Goal: Information Seeking & Learning: Find specific page/section

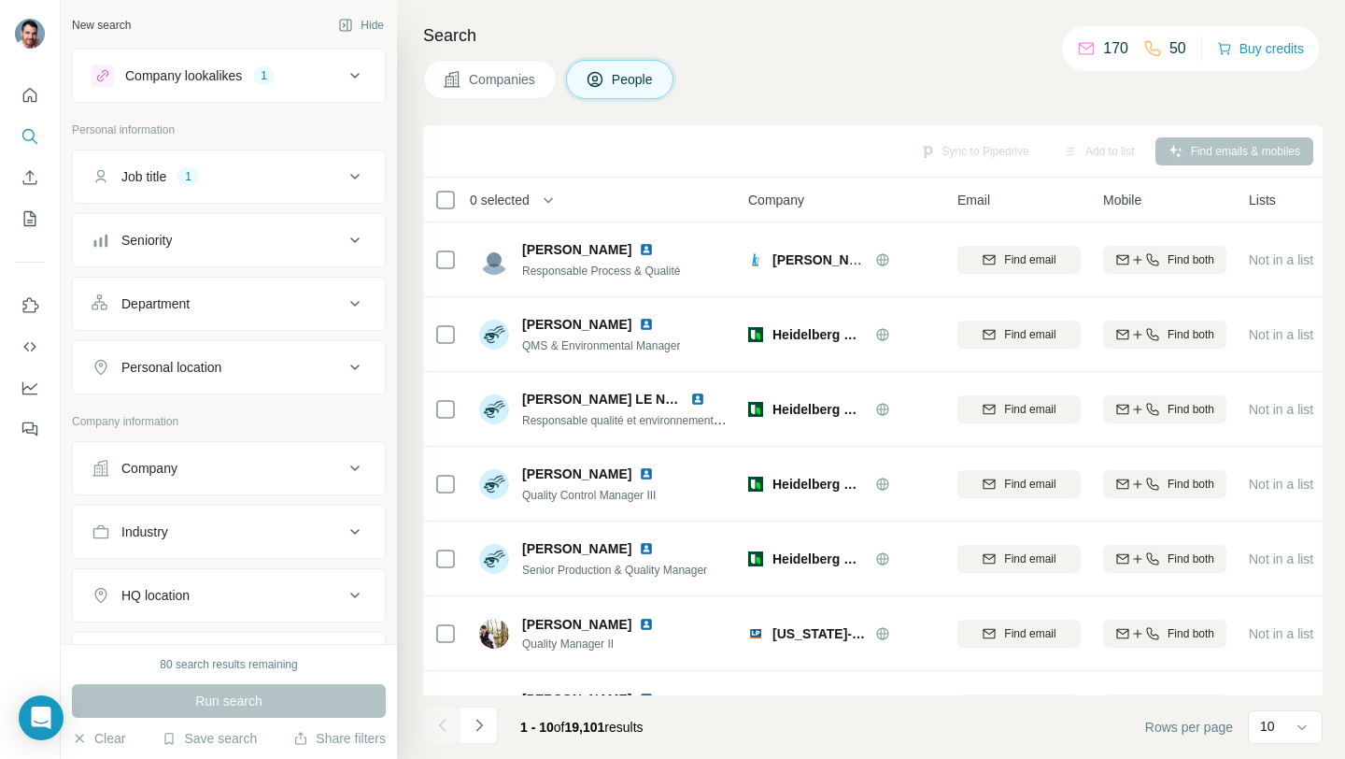
click at [267, 363] on div "Personal location" at bounding box center [218, 367] width 252 height 19
click at [249, 421] on input "text" at bounding box center [229, 414] width 275 height 34
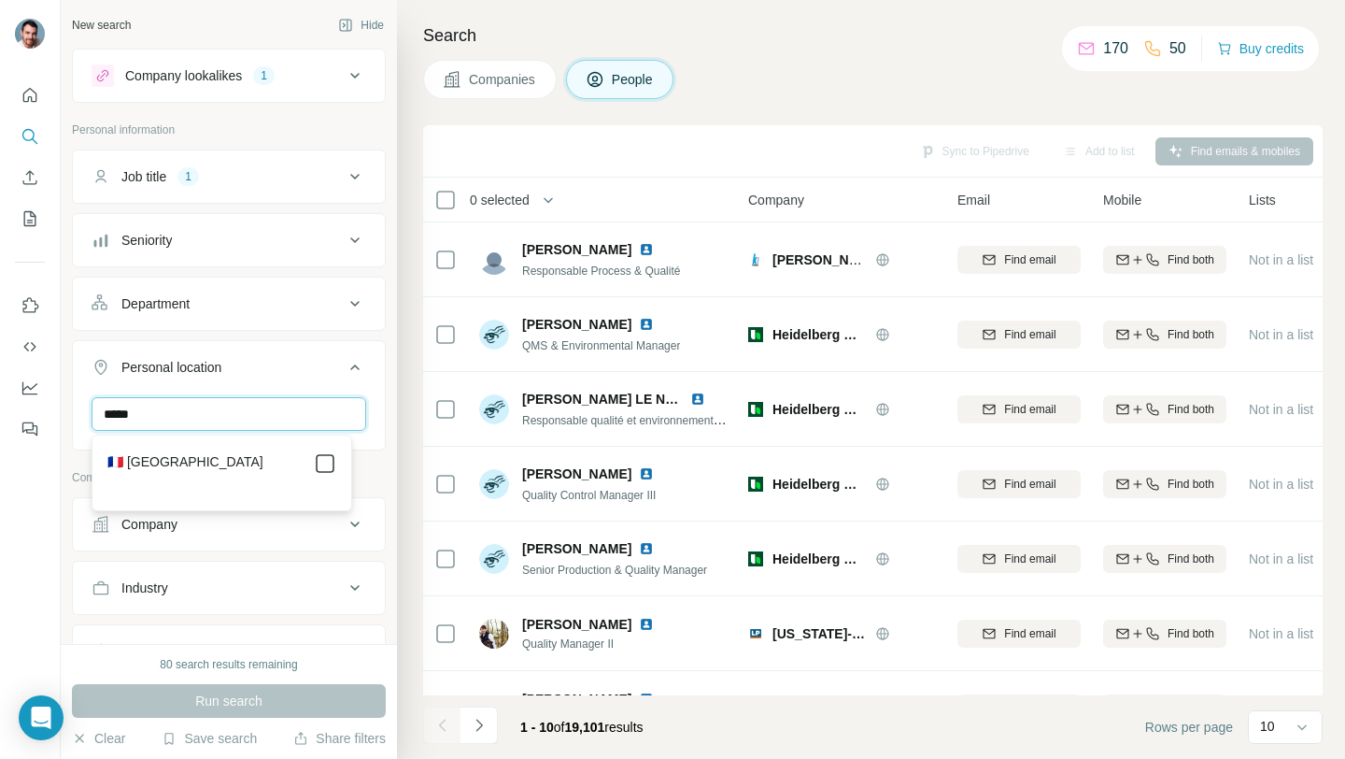
type input "*****"
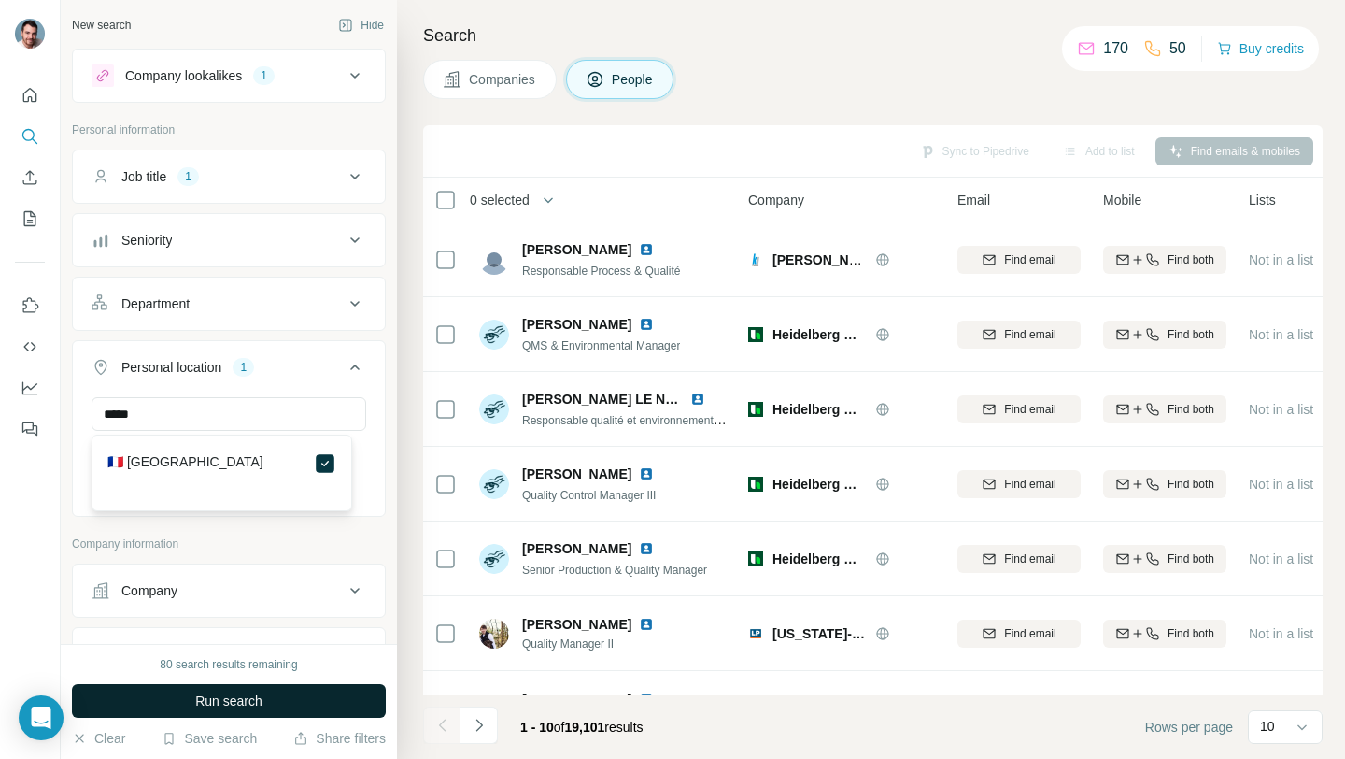
click at [331, 687] on button "Run search" at bounding box center [229, 701] width 314 height 34
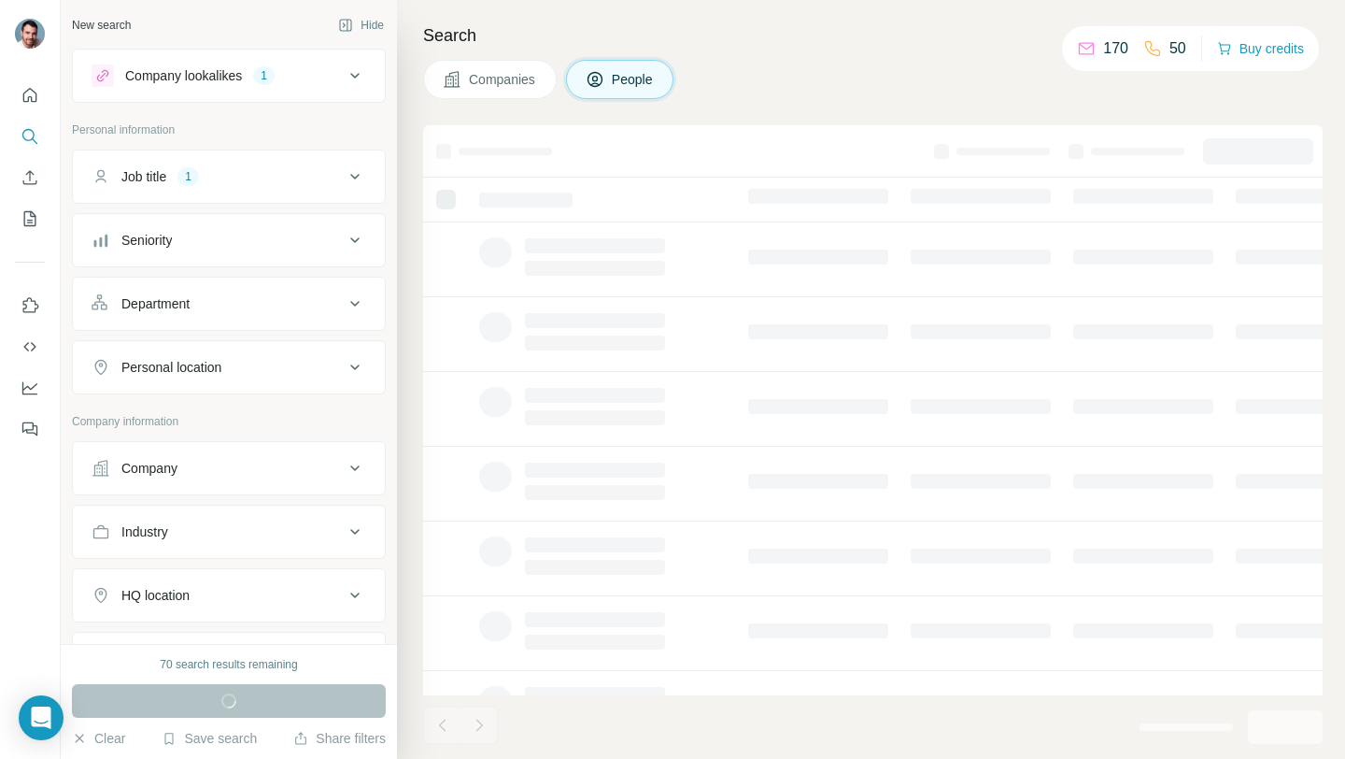
click at [237, 383] on button "Personal location" at bounding box center [229, 367] width 312 height 45
click at [218, 422] on input "text" at bounding box center [229, 414] width 275 height 34
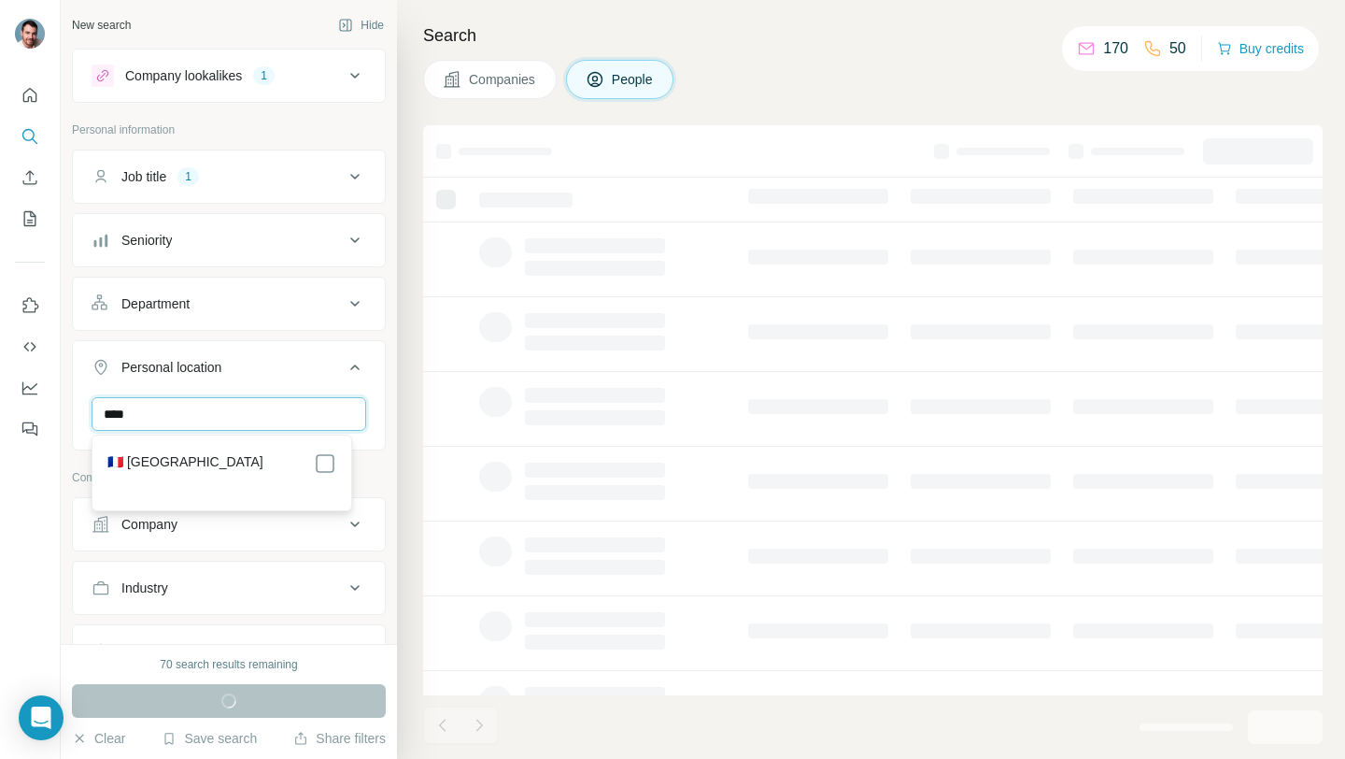
type input "****"
click at [356, 452] on div "Company lookalikes 1 Personal information Job title 1 Seniority Department Pers…" at bounding box center [229, 491] width 314 height 884
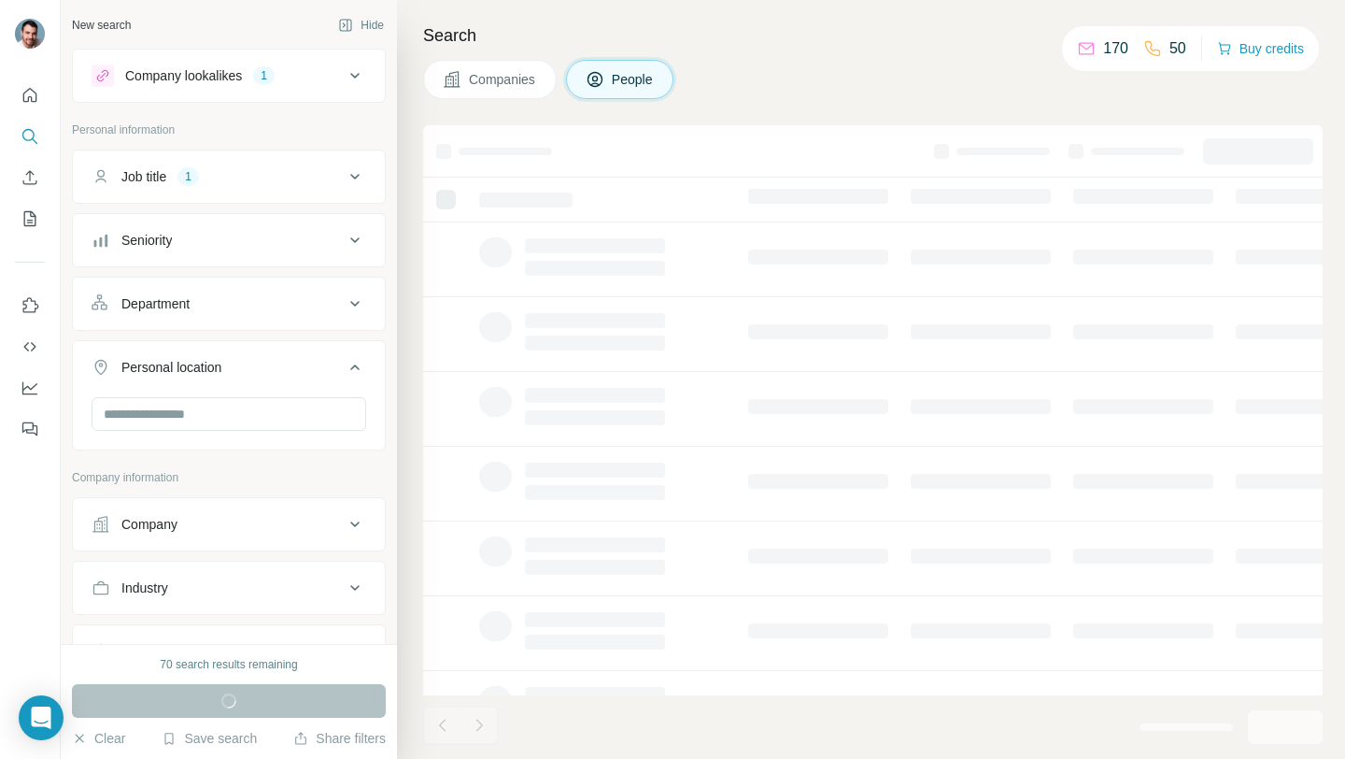
click at [320, 463] on div "Company lookalikes 1 Personal information Job title 1 Seniority Department Pers…" at bounding box center [229, 491] width 314 height 884
click at [293, 429] on input "text" at bounding box center [229, 414] width 275 height 34
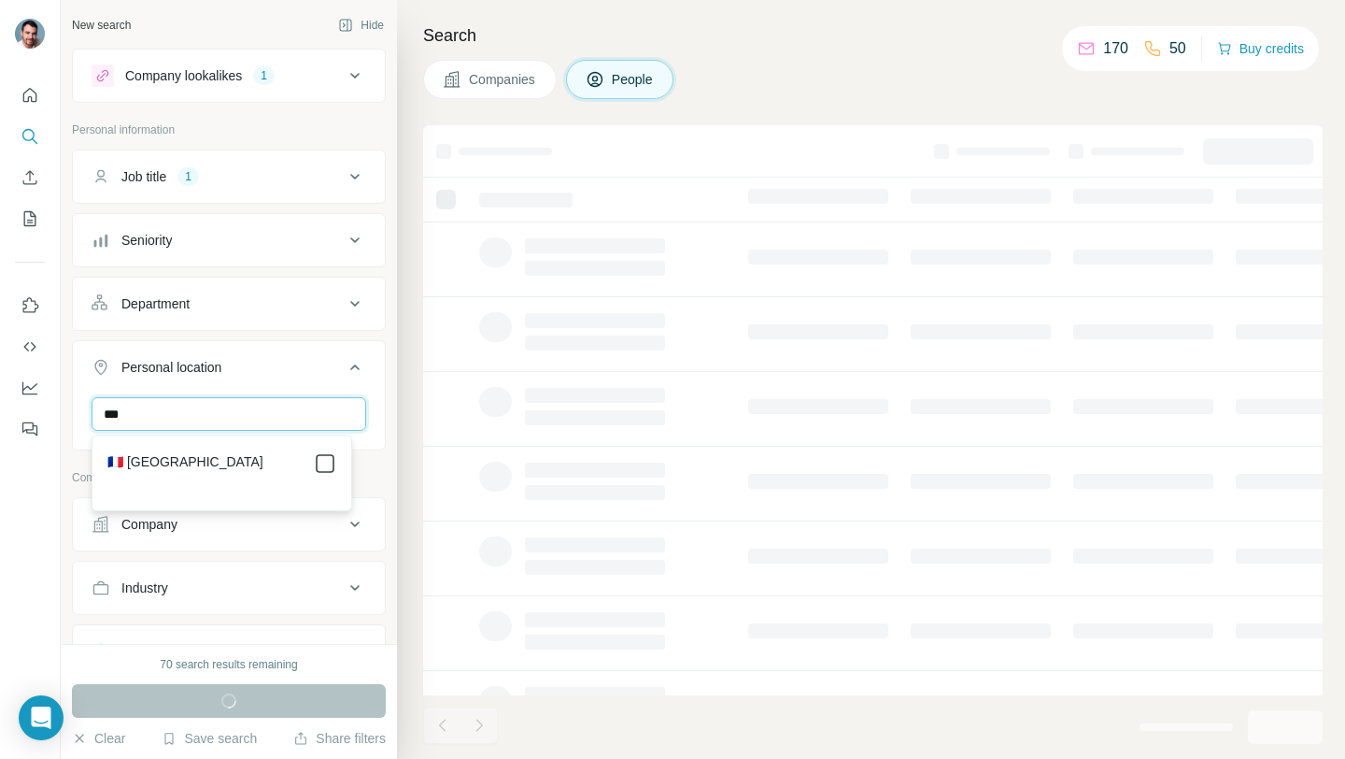
type input "***"
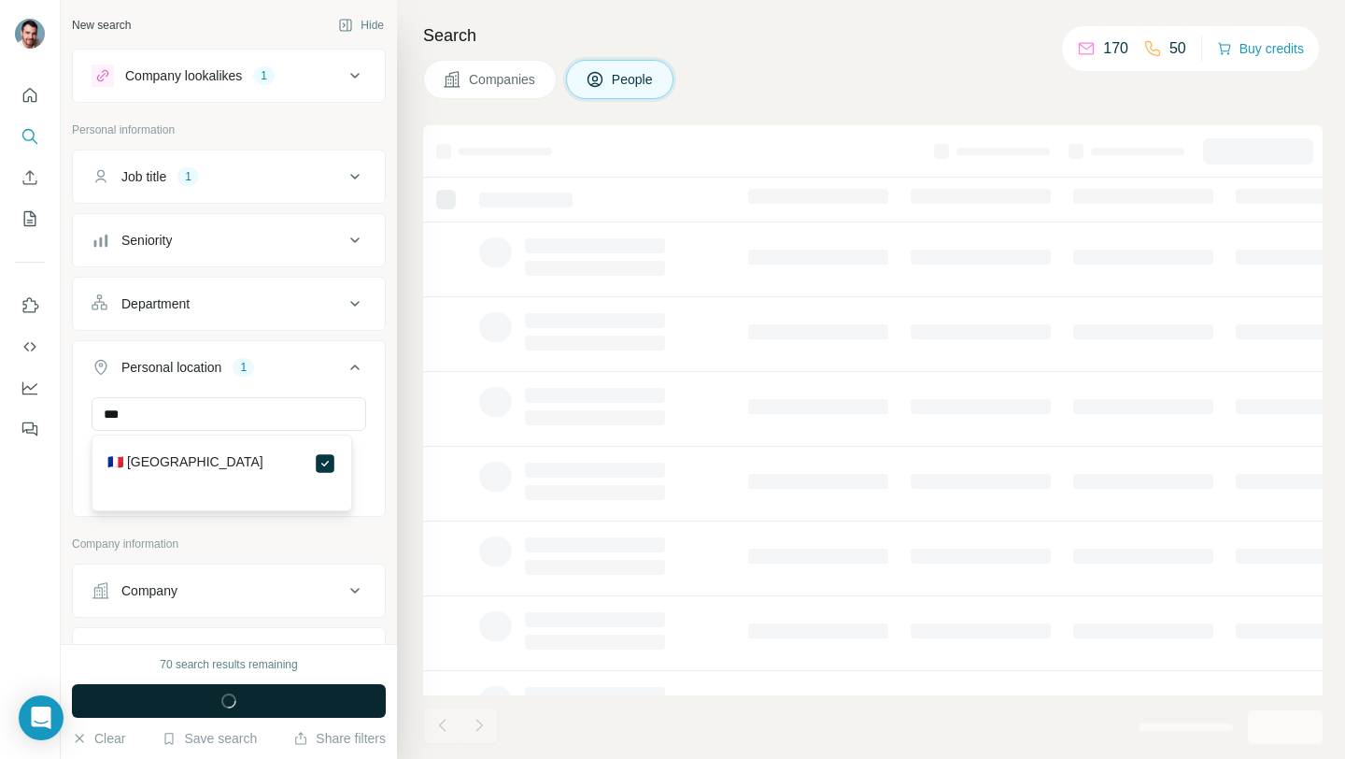
click at [300, 695] on button "Run search" at bounding box center [229, 701] width 314 height 34
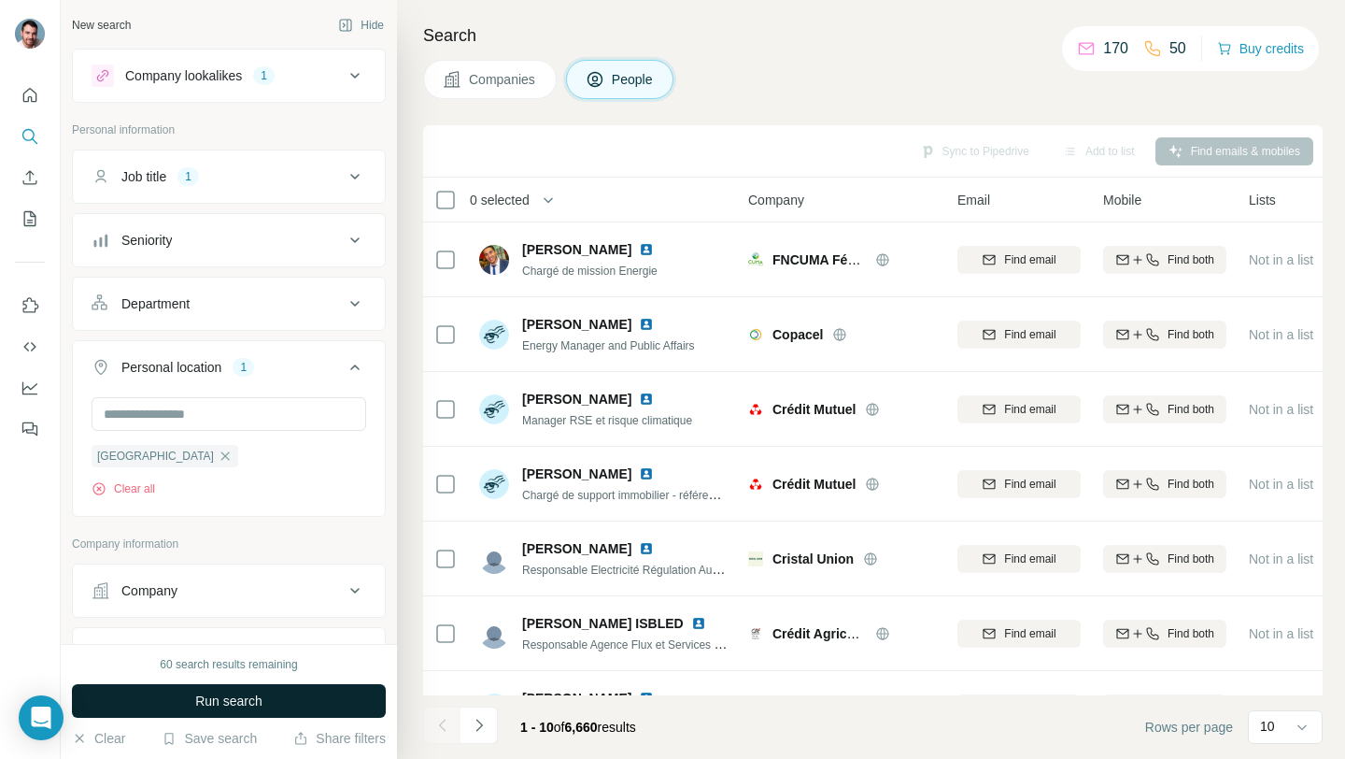
click at [331, 690] on button "Run search" at bounding box center [229, 701] width 314 height 34
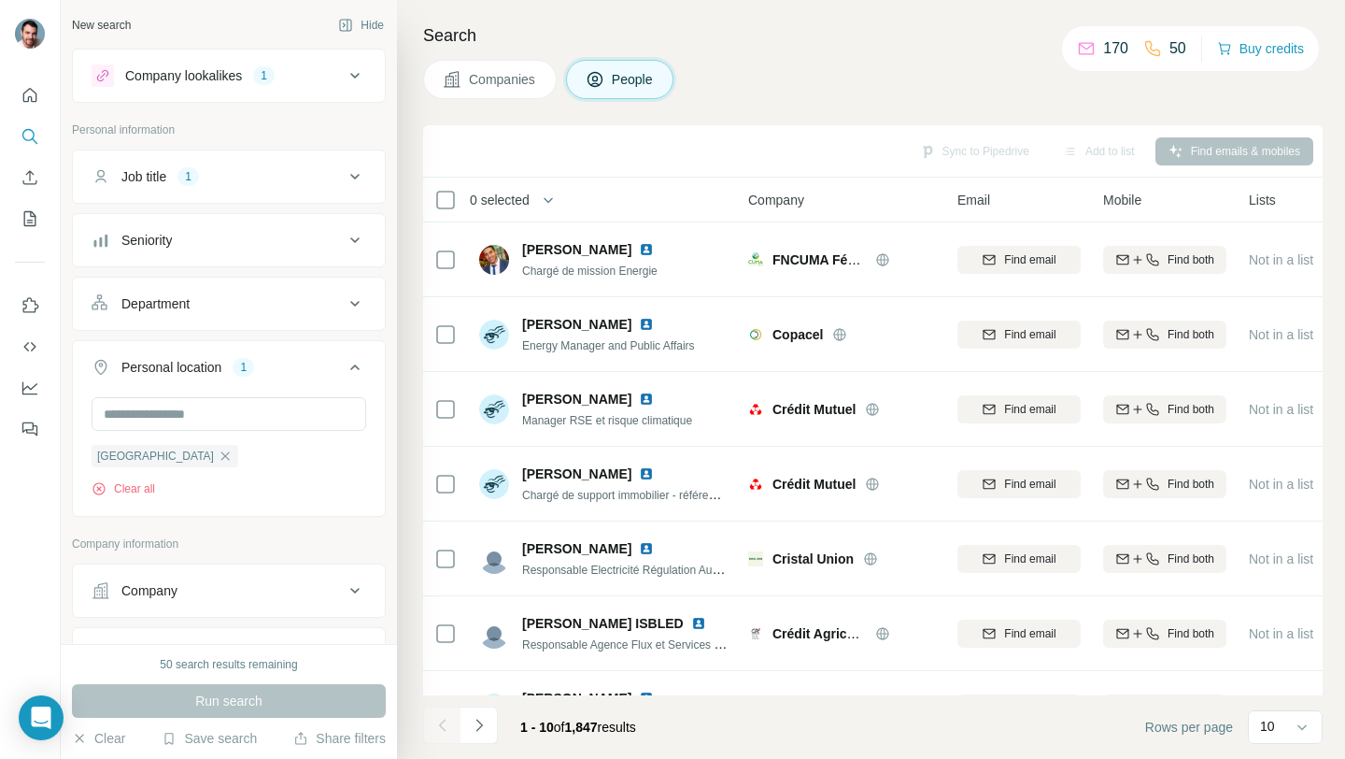
click at [408, 519] on div "Search Companies People Sync to Pipedrive Add to list Find emails & mobiles 0 s…" at bounding box center [871, 379] width 948 height 759
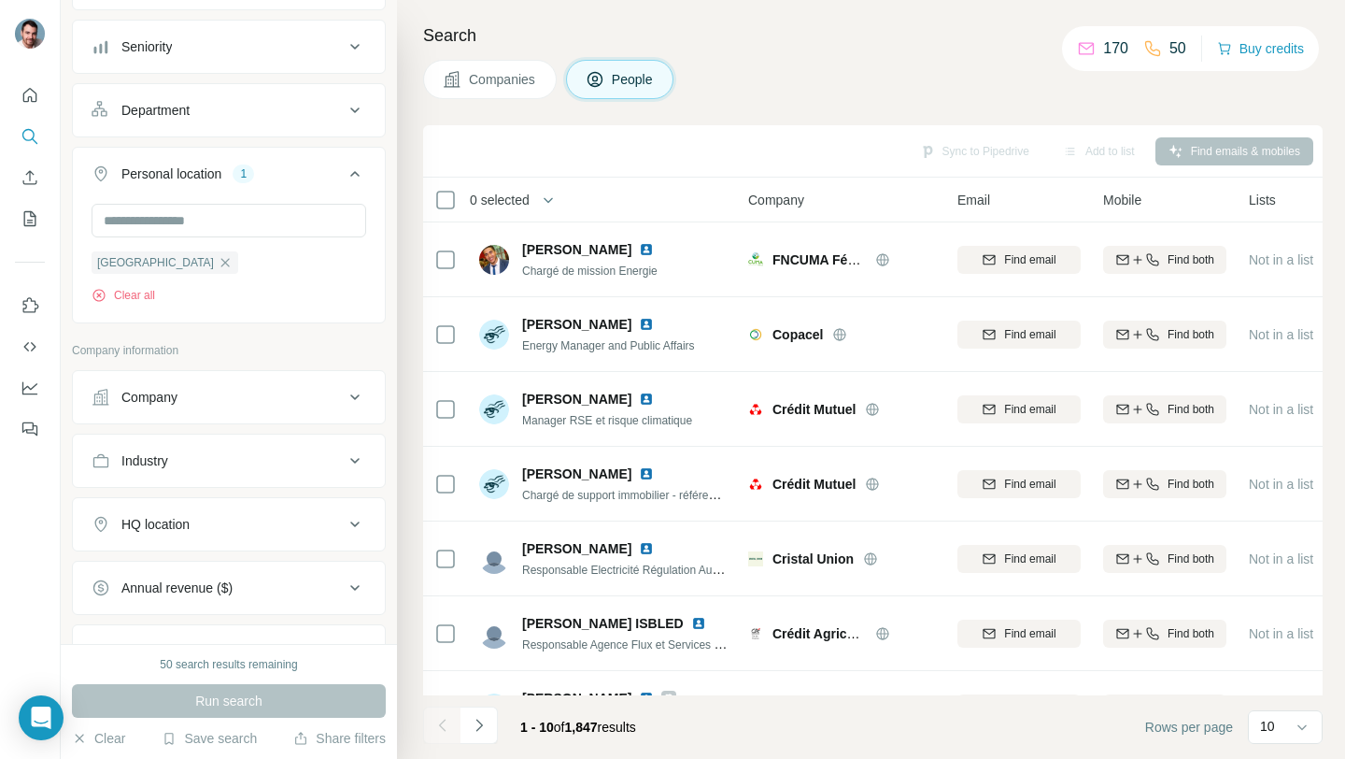
scroll to position [201, 0]
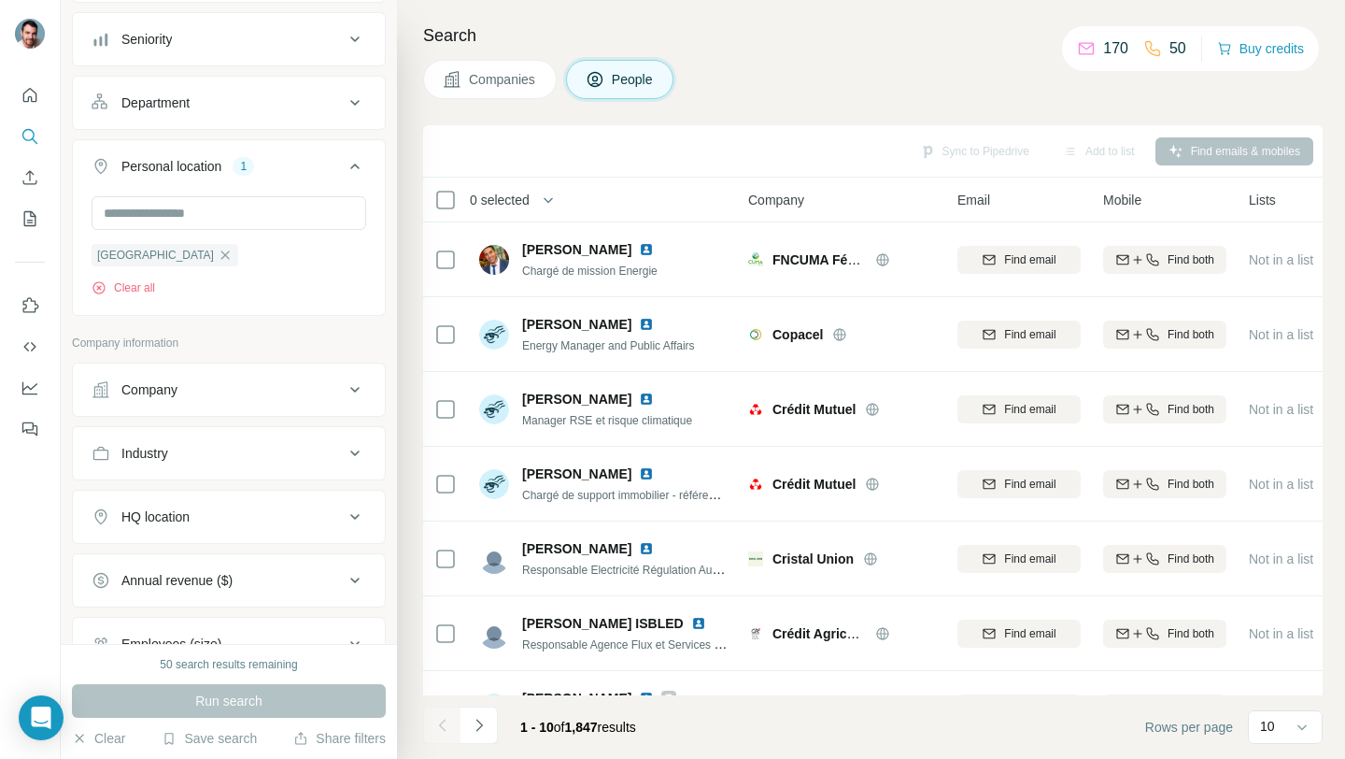
click at [218, 393] on div "Company" at bounding box center [218, 389] width 252 height 19
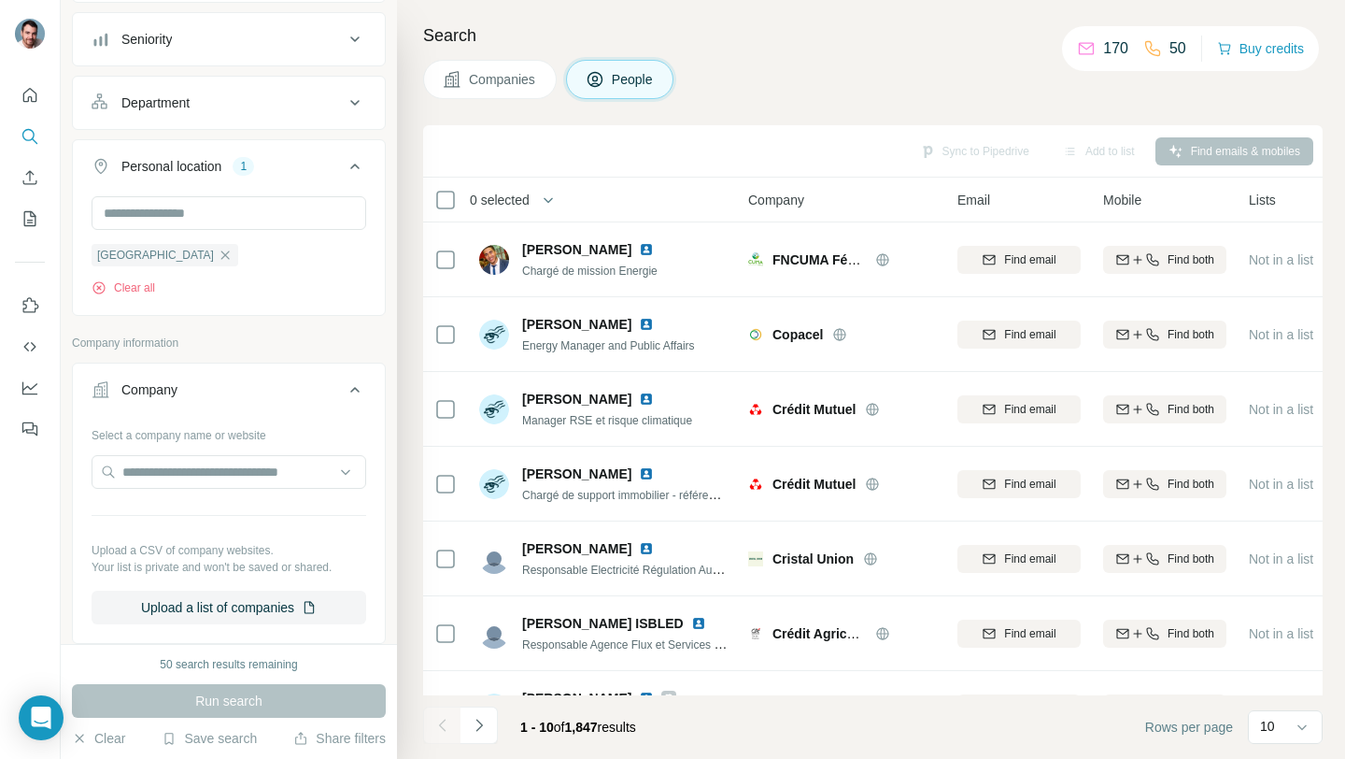
click at [218, 393] on div "Company" at bounding box center [218, 389] width 252 height 19
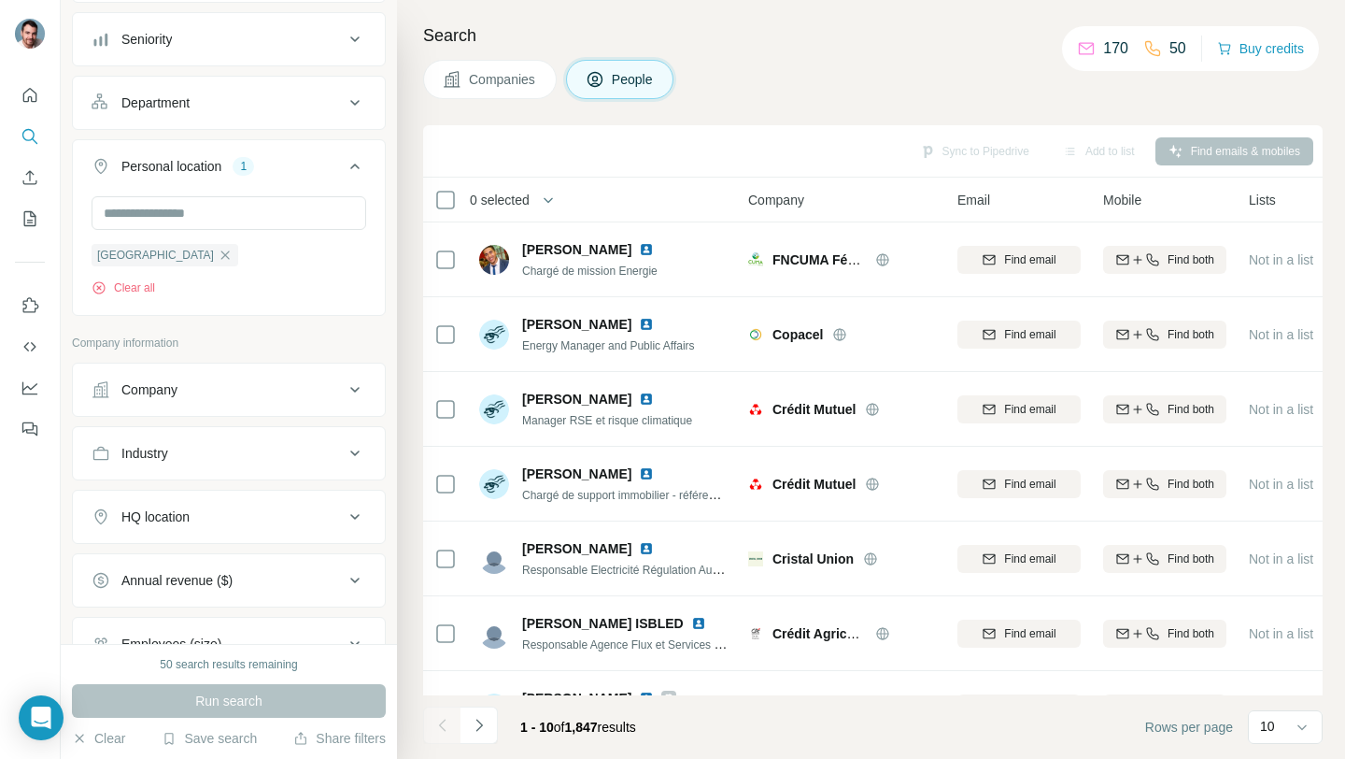
click at [214, 479] on div "Industry" at bounding box center [229, 453] width 314 height 54
click at [214, 468] on button "Industry" at bounding box center [229, 453] width 312 height 45
click at [212, 491] on input at bounding box center [219, 500] width 231 height 21
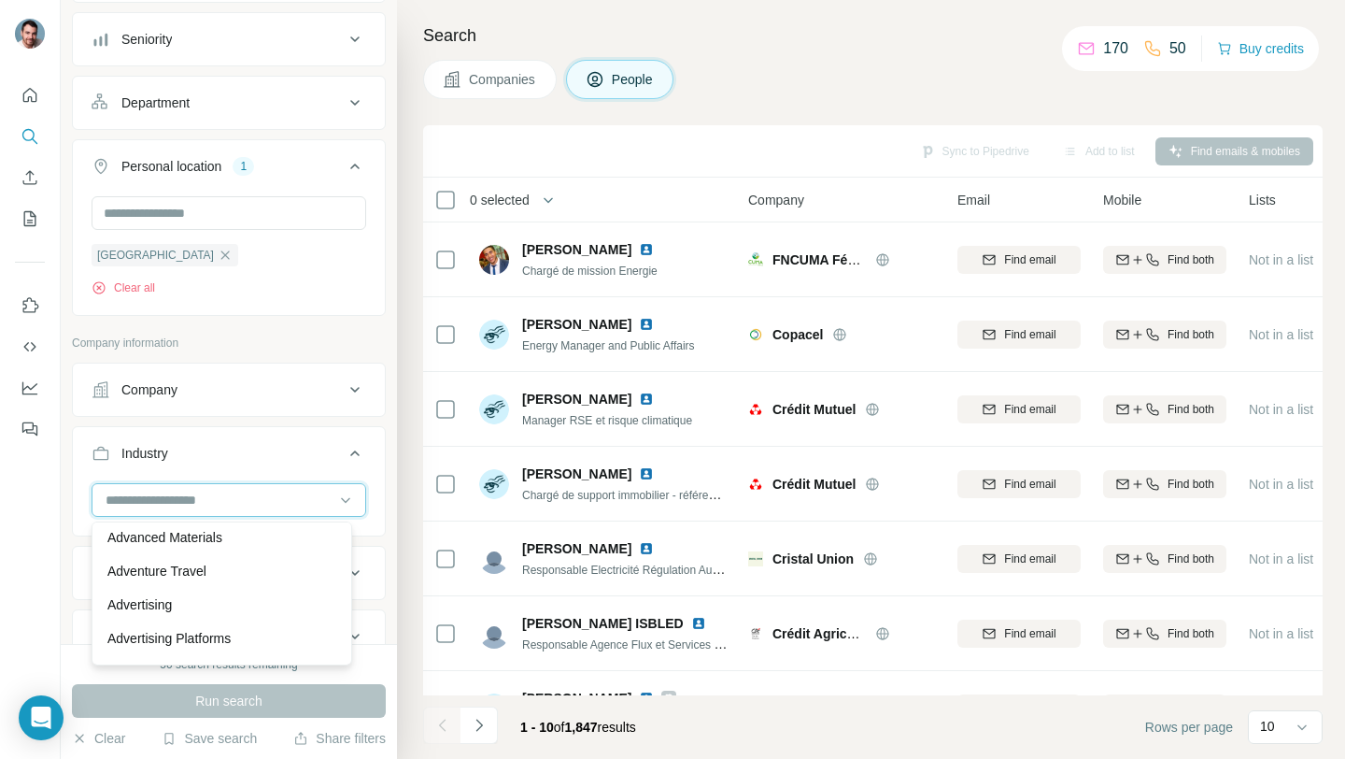
scroll to position [277, 0]
click at [406, 552] on div "Search Companies People Sync to Pipedrive Add to list Find emails & mobiles 0 s…" at bounding box center [871, 379] width 948 height 759
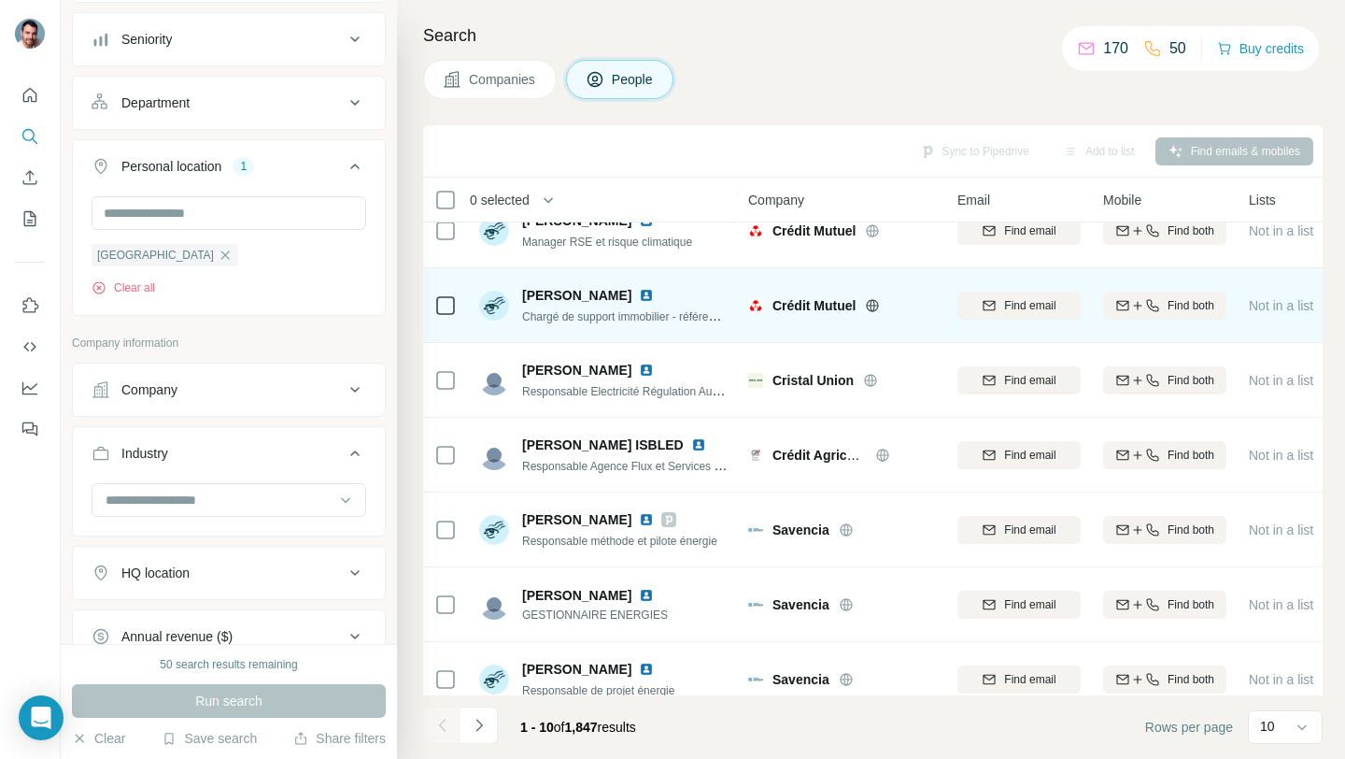
scroll to position [285, 0]
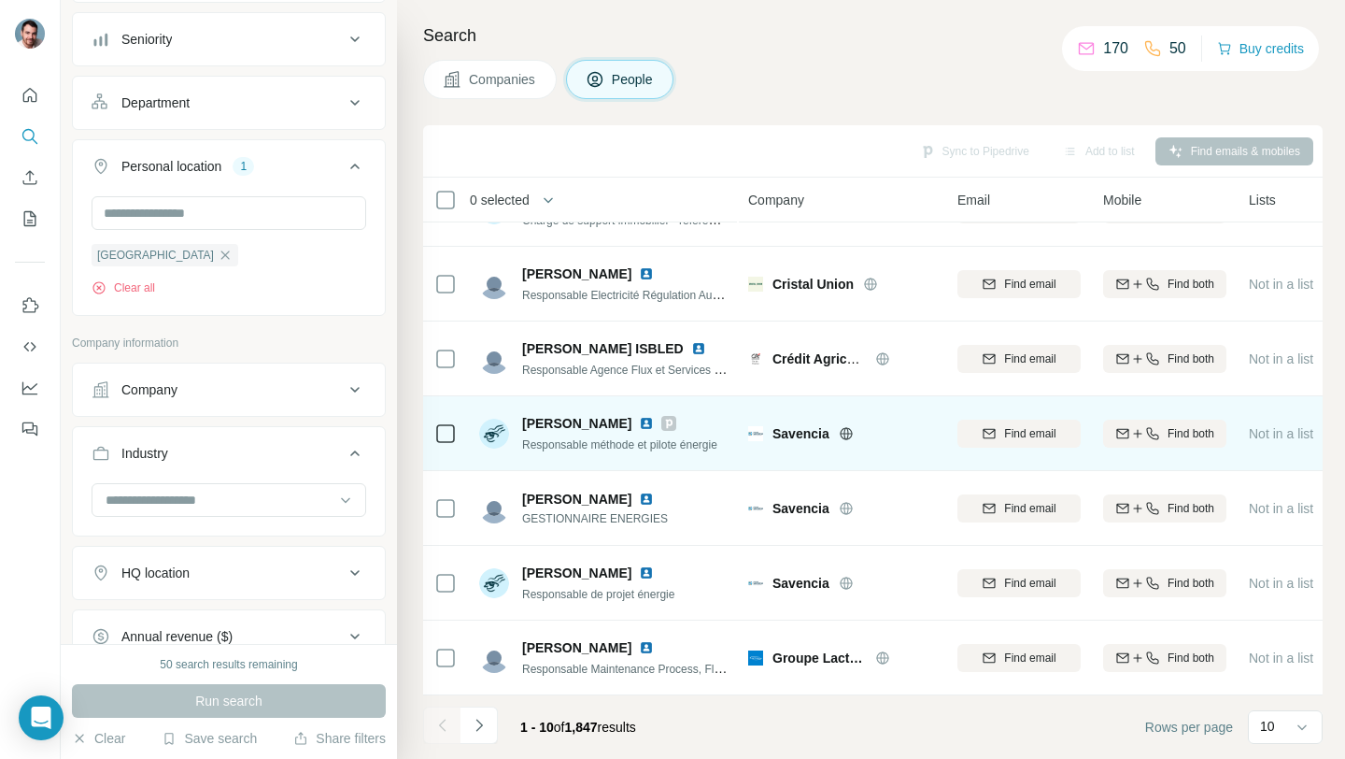
click at [575, 414] on span "[PERSON_NAME]" at bounding box center [576, 423] width 109 height 19
click at [654, 416] on img at bounding box center [646, 423] width 15 height 15
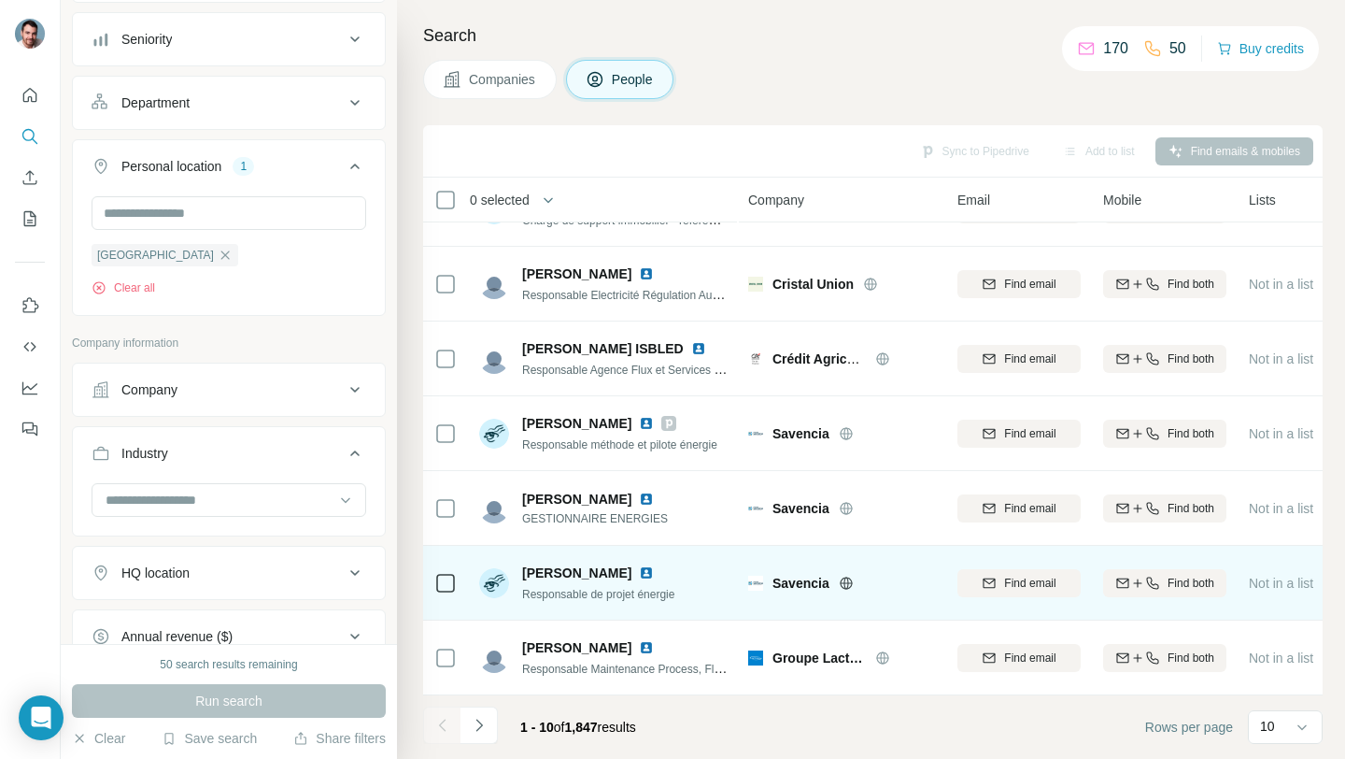
click at [639, 565] on img at bounding box center [646, 572] width 15 height 15
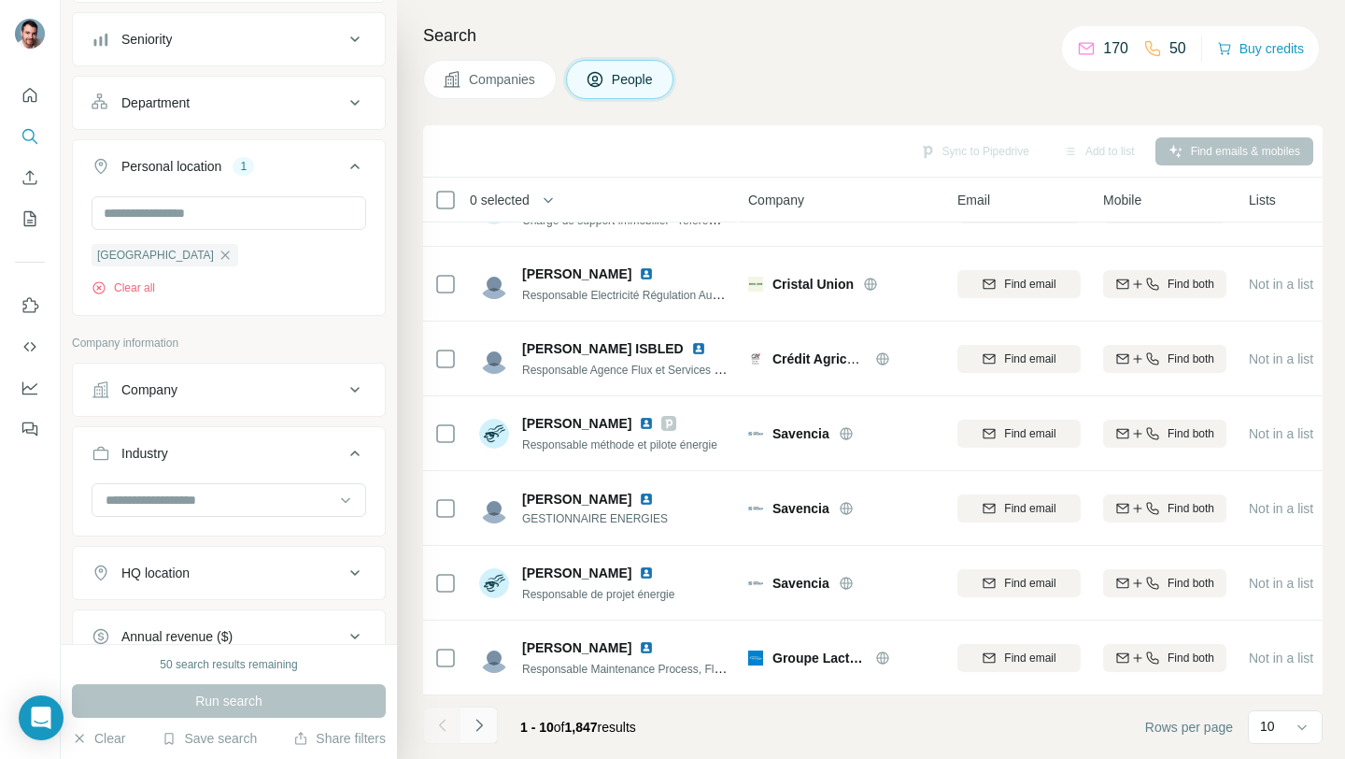
click at [480, 728] on icon "Navigate to next page" at bounding box center [479, 725] width 19 height 19
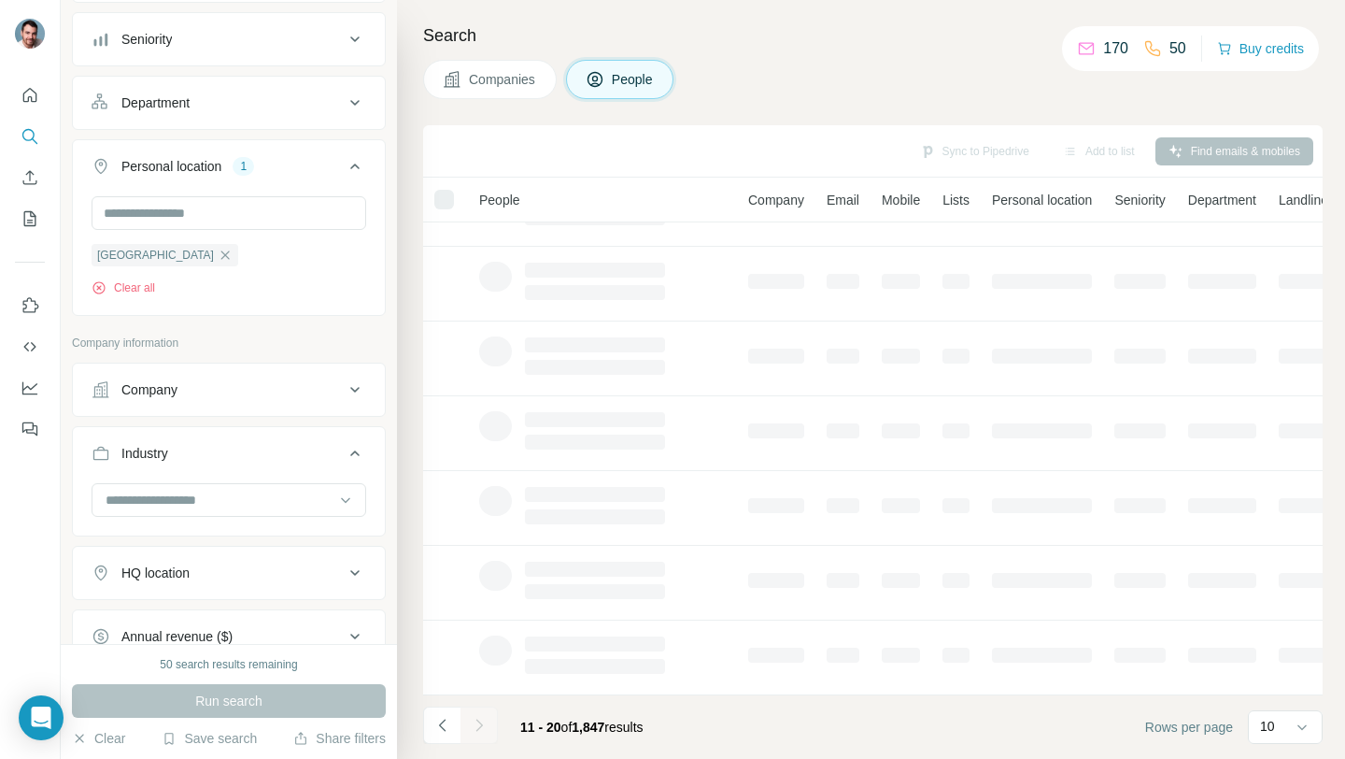
scroll to position [0, 0]
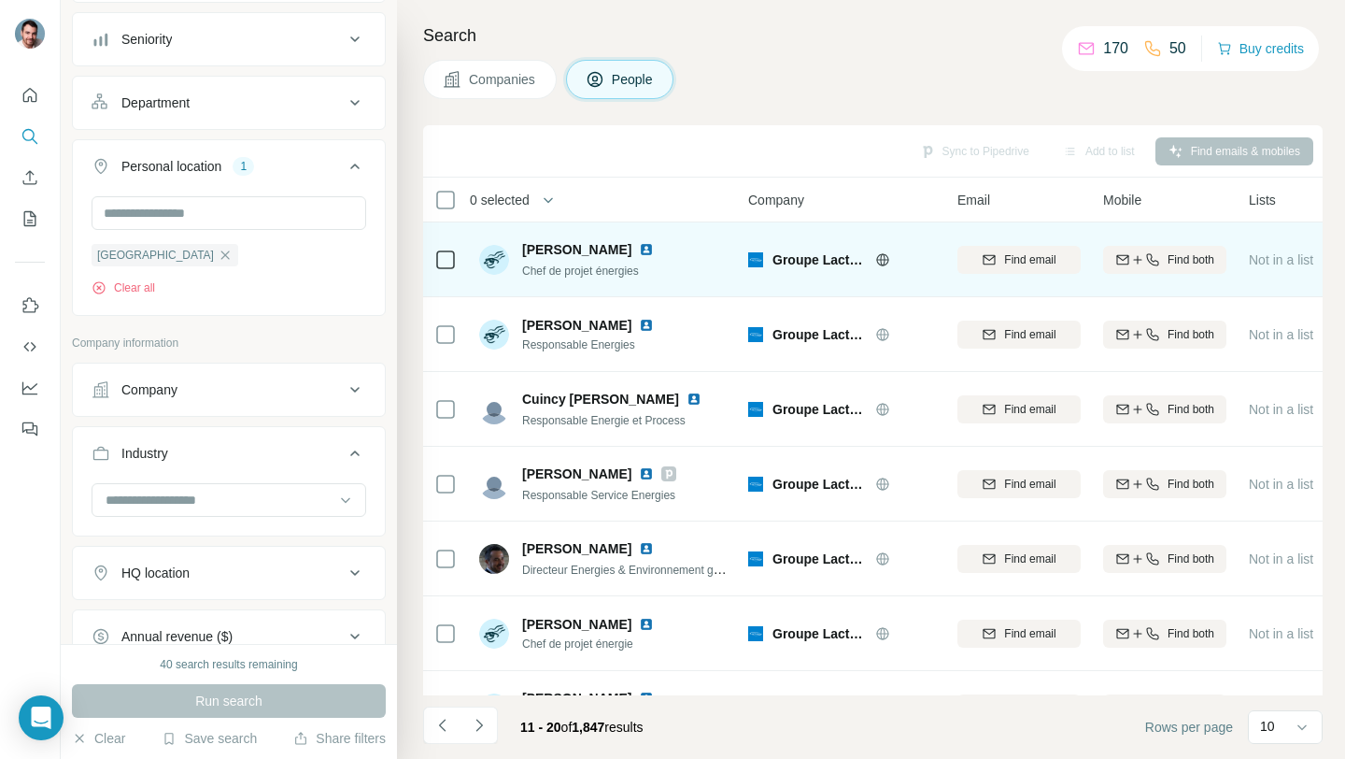
click at [818, 262] on span "Groupe Lactalis" at bounding box center [819, 259] width 93 height 19
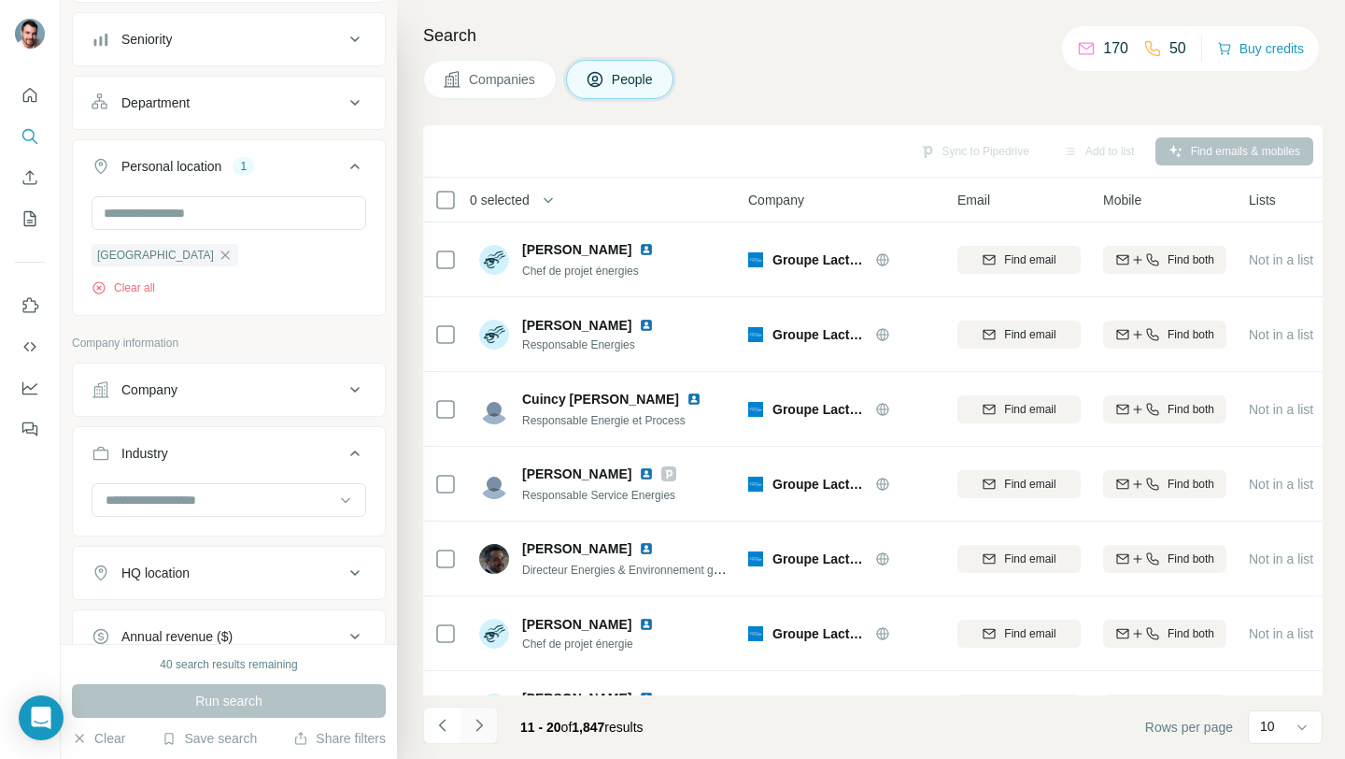
click at [475, 733] on icon "Navigate to next page" at bounding box center [479, 725] width 19 height 19
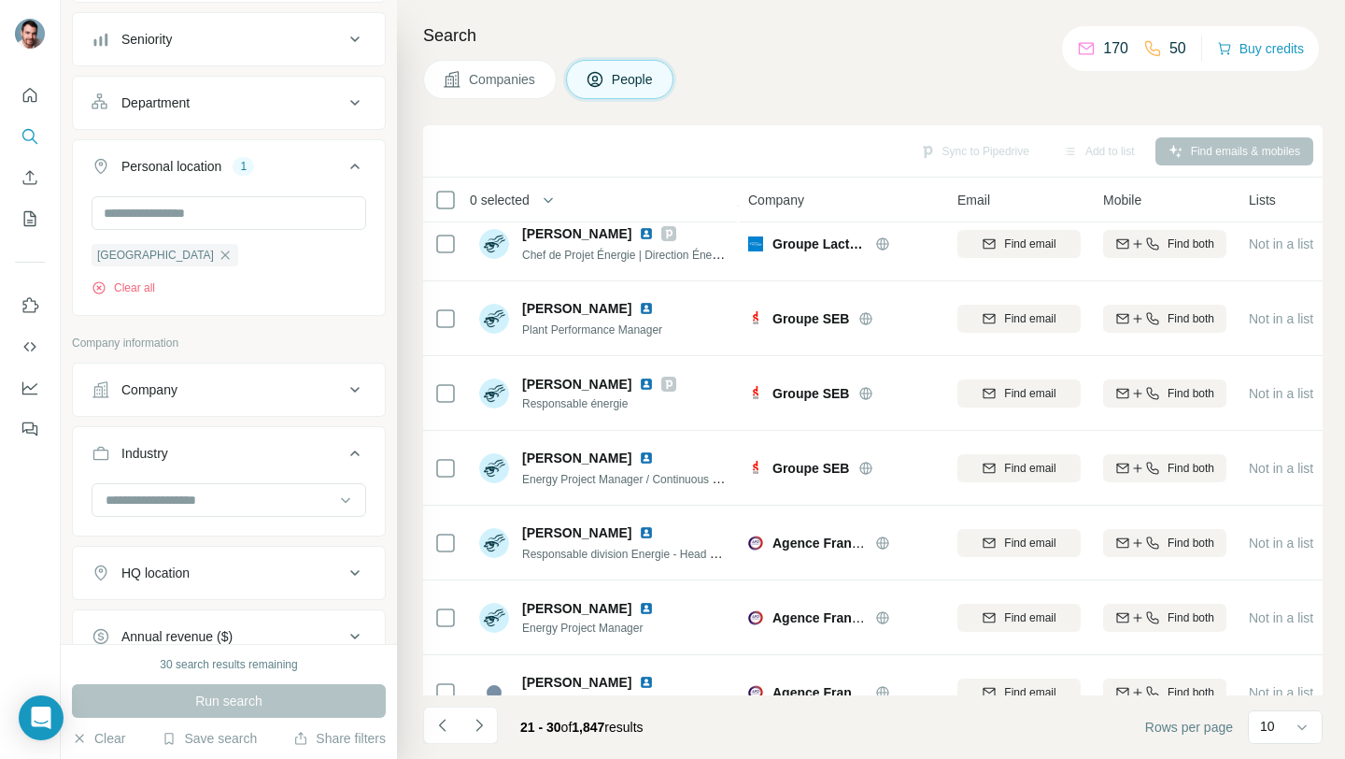
scroll to position [285, 0]
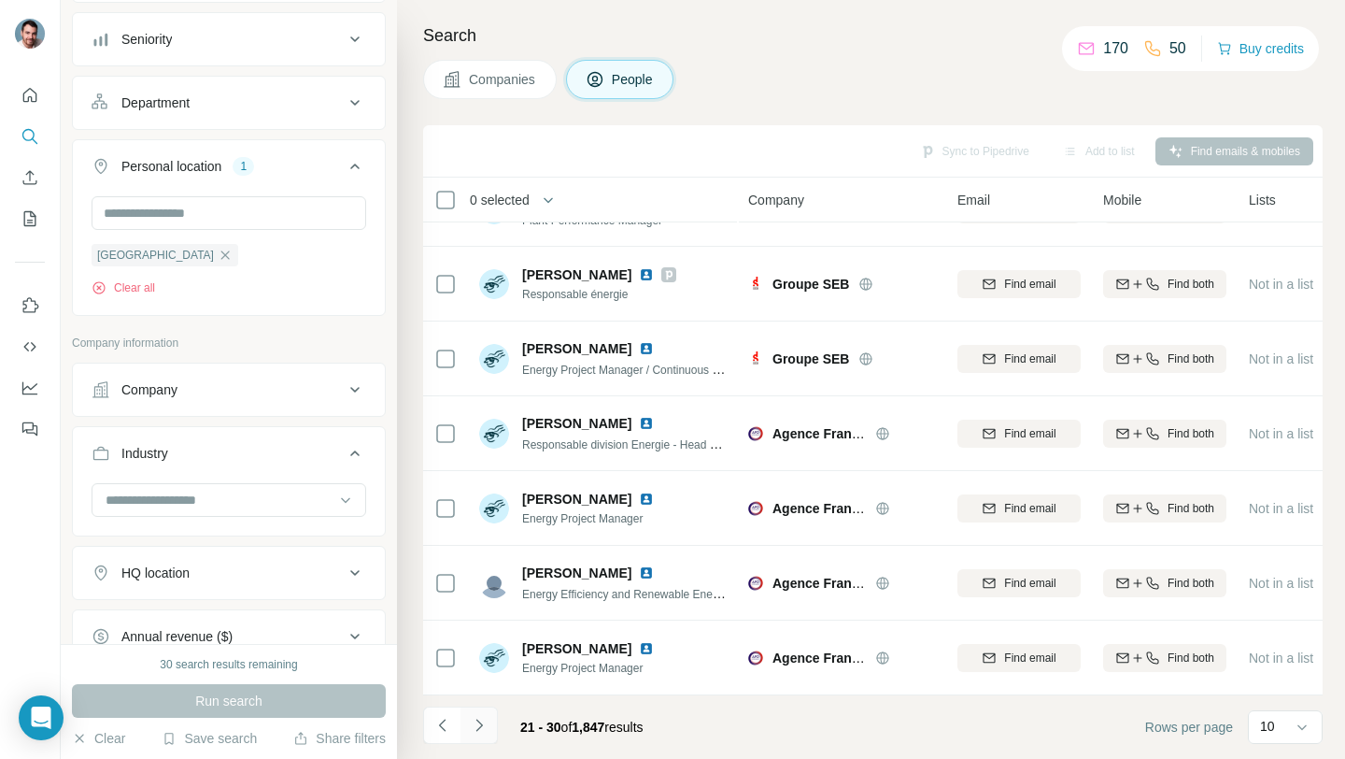
click at [485, 739] on button "Navigate to next page" at bounding box center [479, 724] width 37 height 37
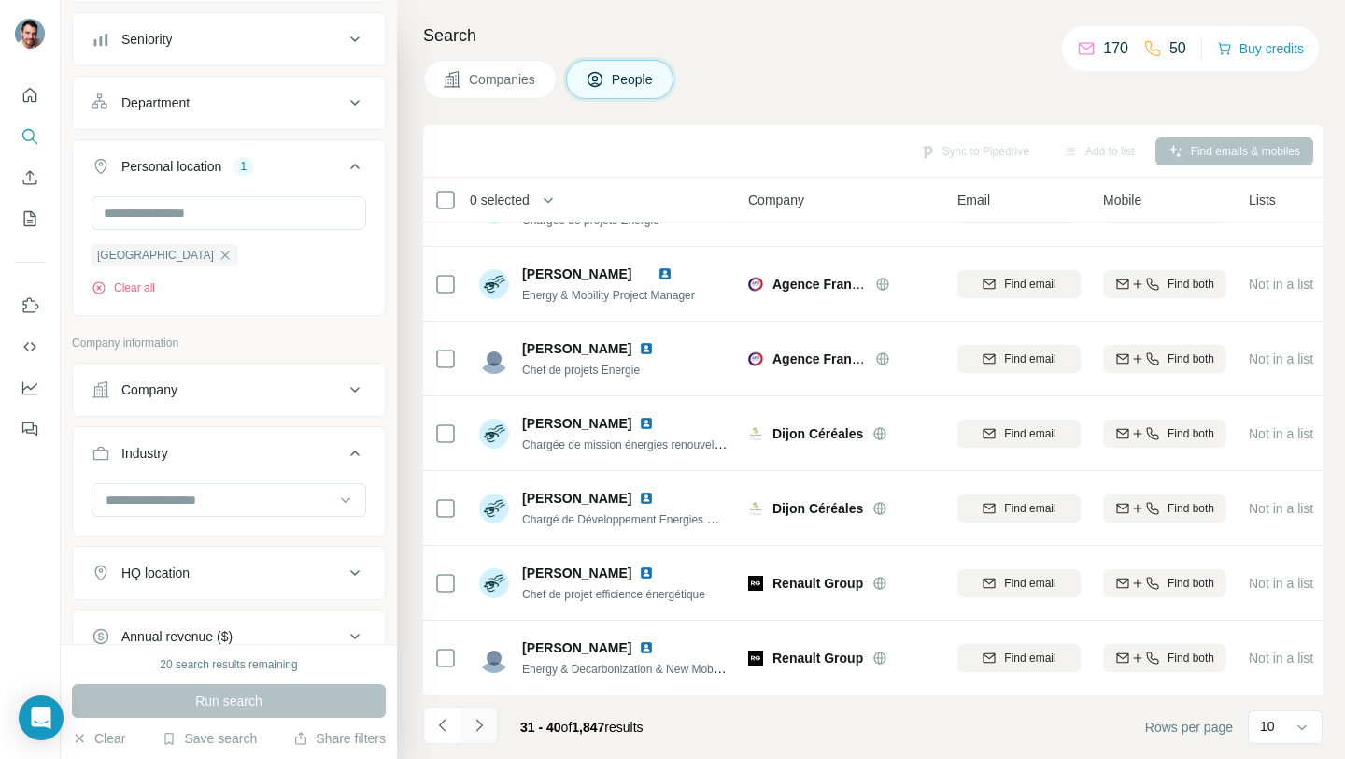
click at [477, 736] on button "Navigate to next page" at bounding box center [479, 724] width 37 height 37
click at [1285, 718] on div "10" at bounding box center [1283, 726] width 47 height 19
click at [1275, 573] on p "60" at bounding box center [1271, 576] width 15 height 19
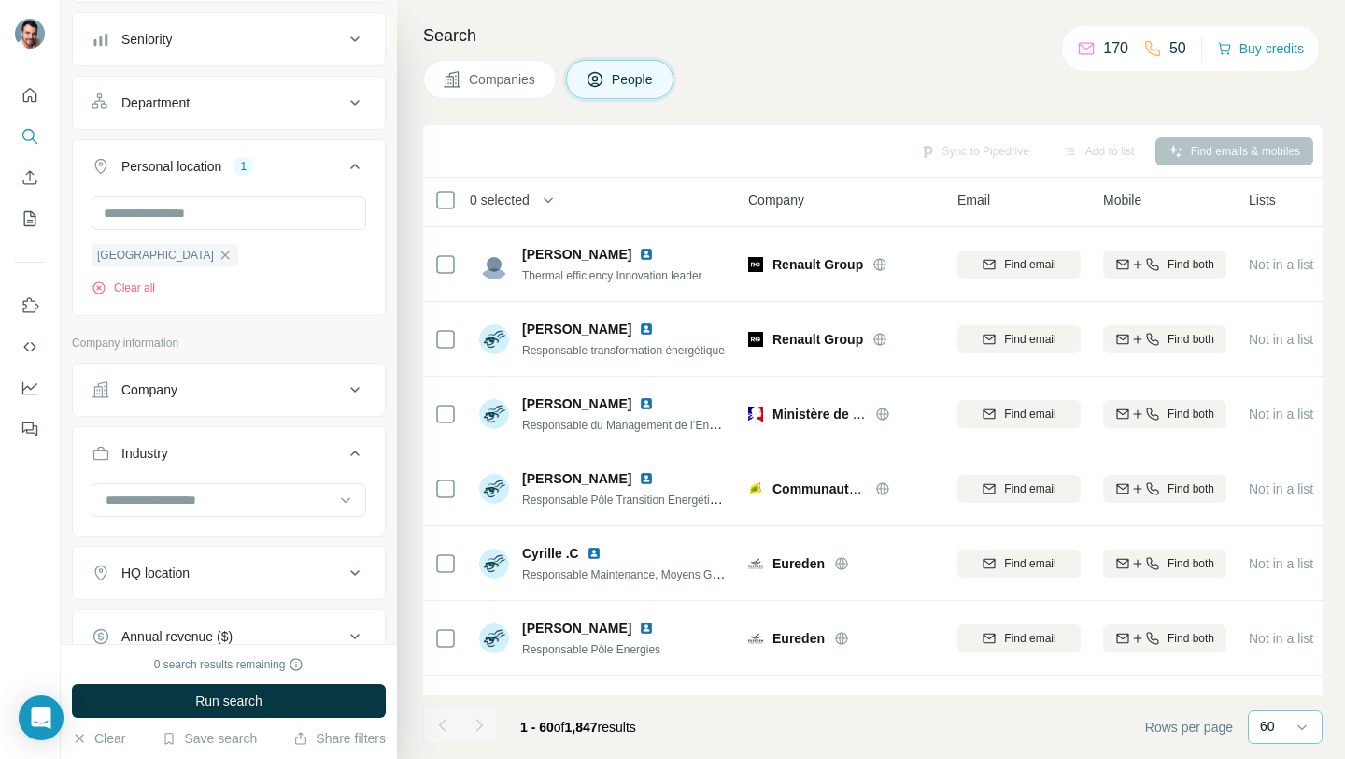
scroll to position [4022, 0]
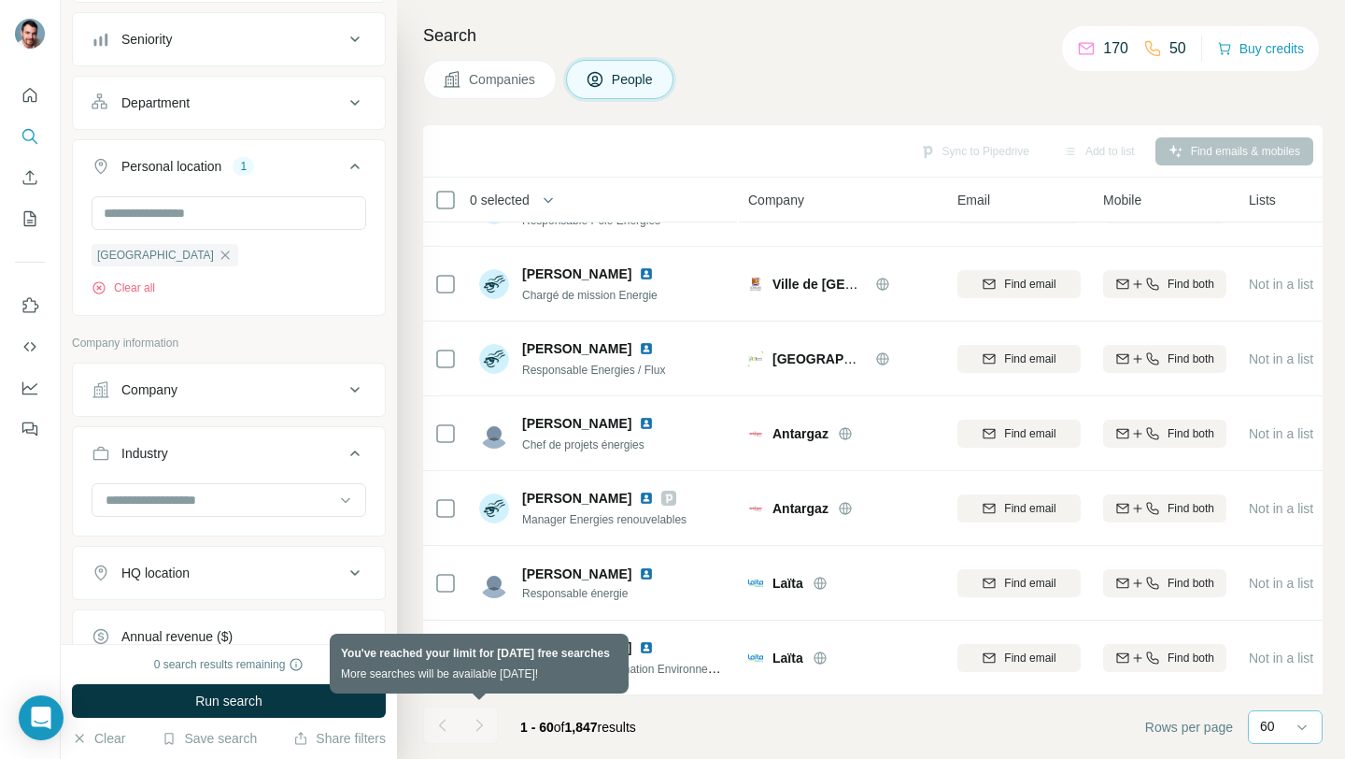
click at [485, 723] on div at bounding box center [479, 724] width 37 height 37
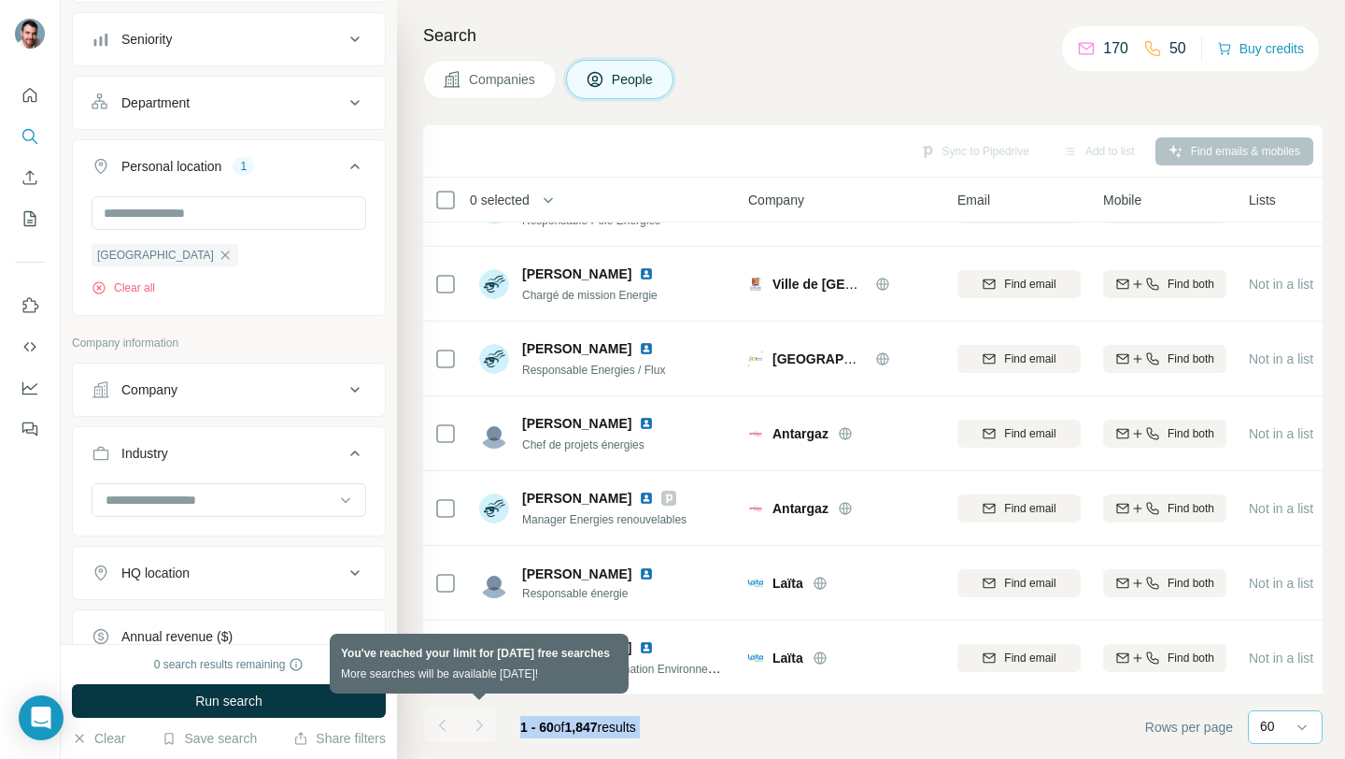
click at [485, 723] on div at bounding box center [479, 724] width 37 height 37
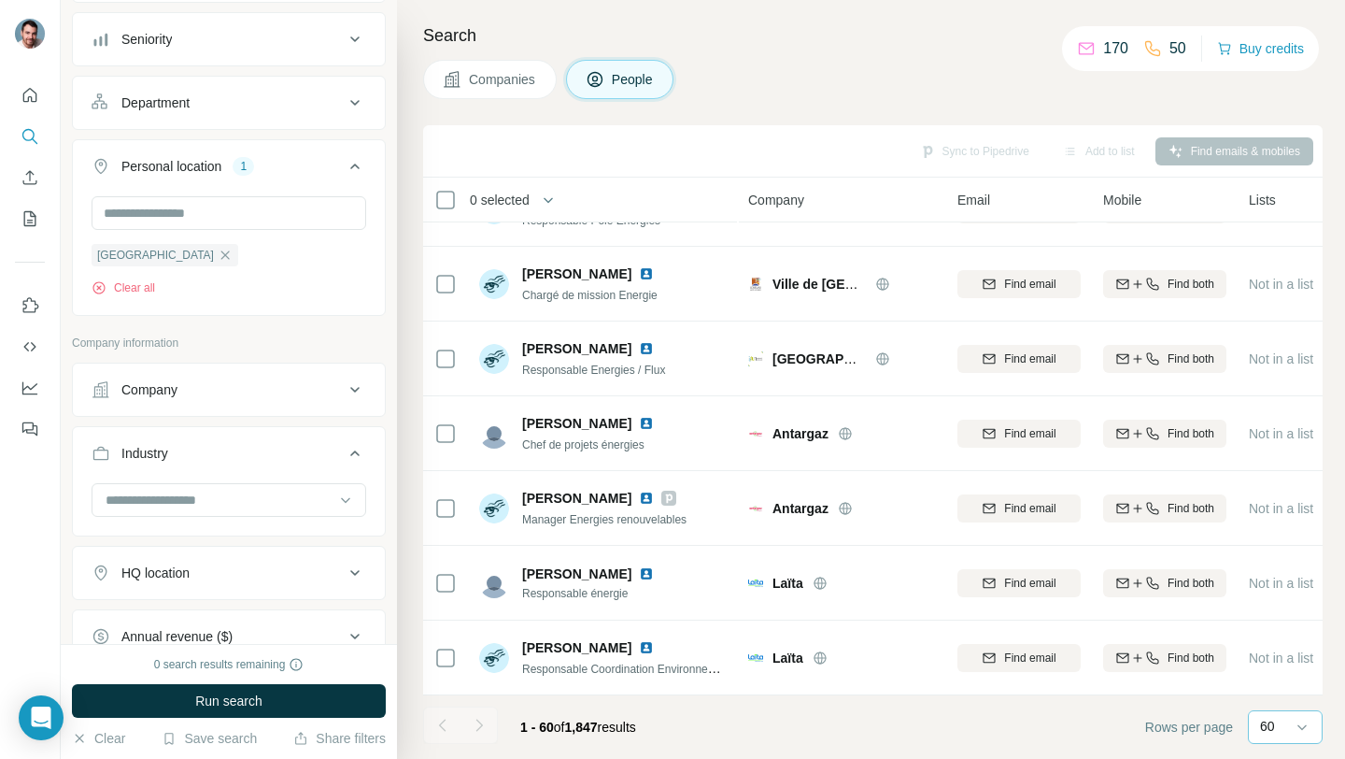
click at [453, 710] on div at bounding box center [441, 724] width 37 height 37
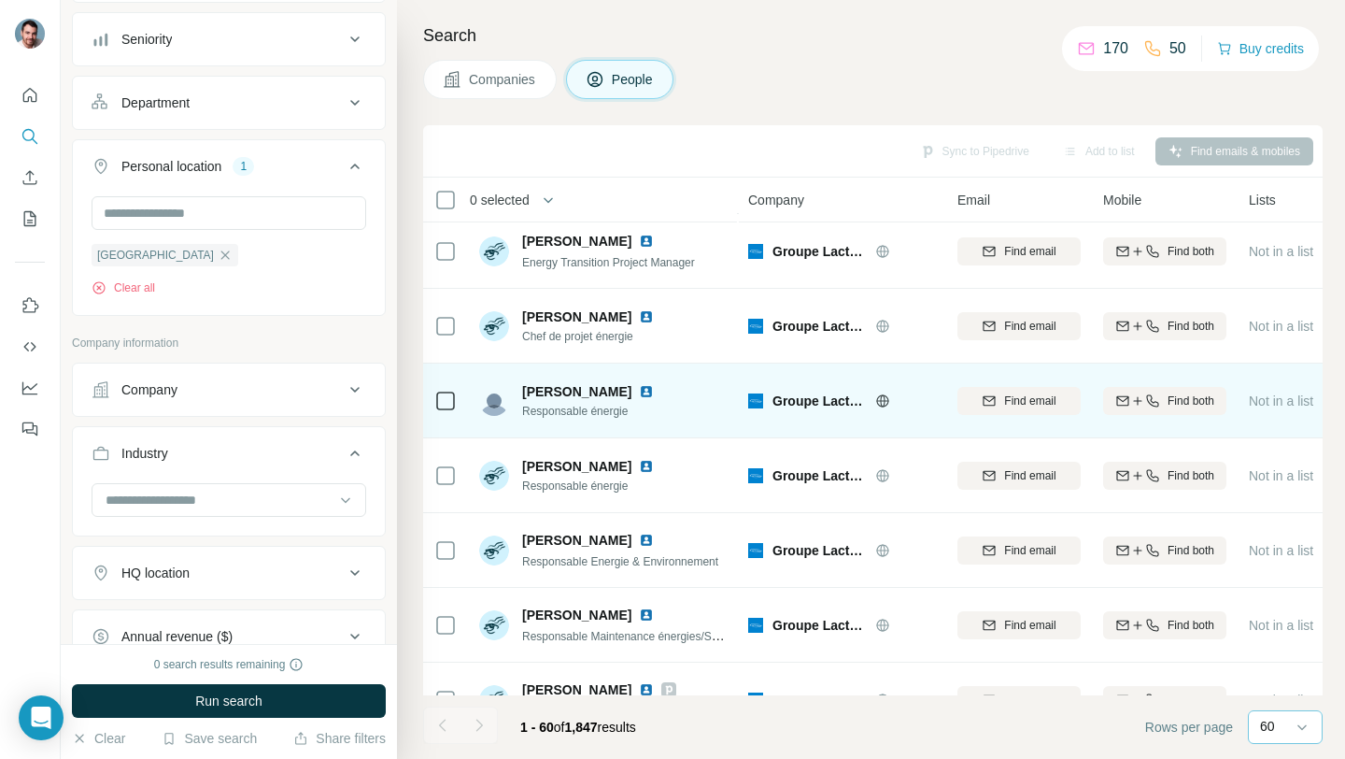
scroll to position [1160, 0]
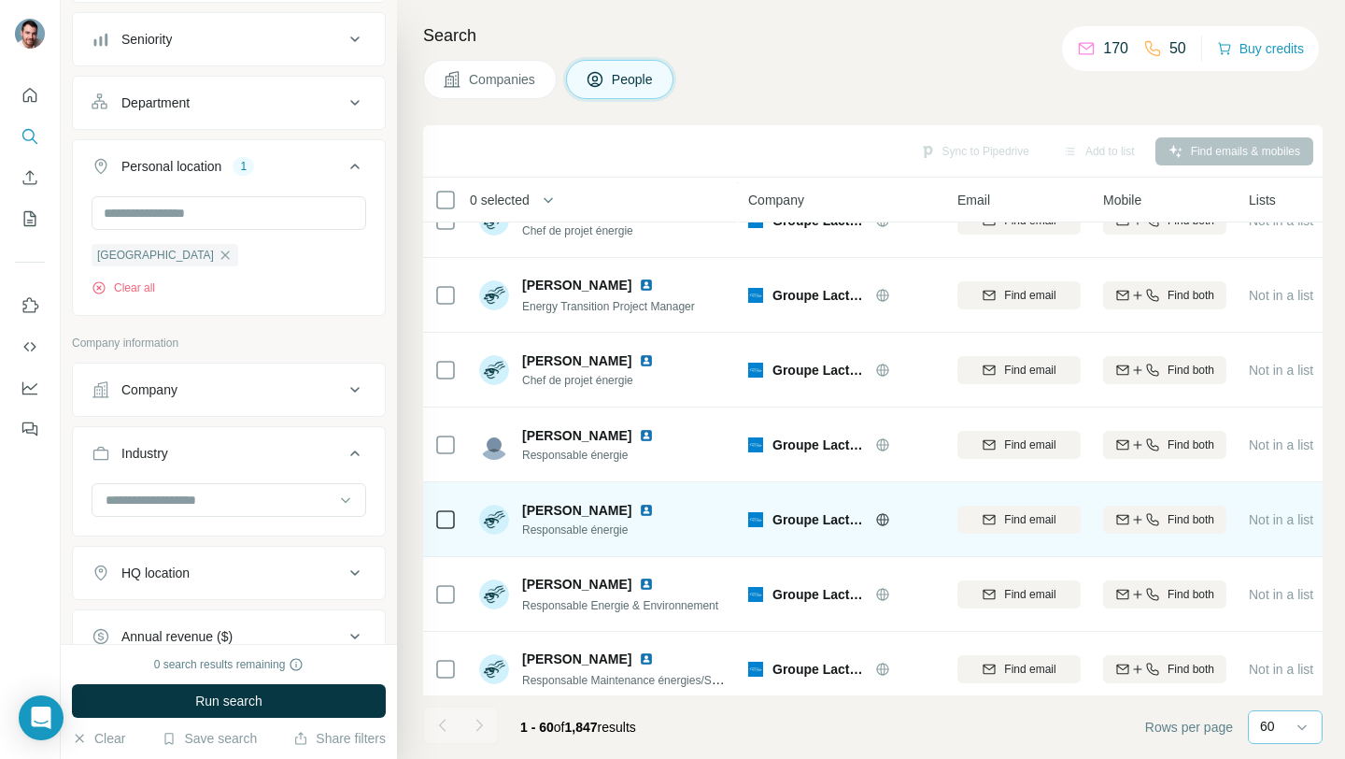
click at [639, 513] on img at bounding box center [646, 510] width 15 height 15
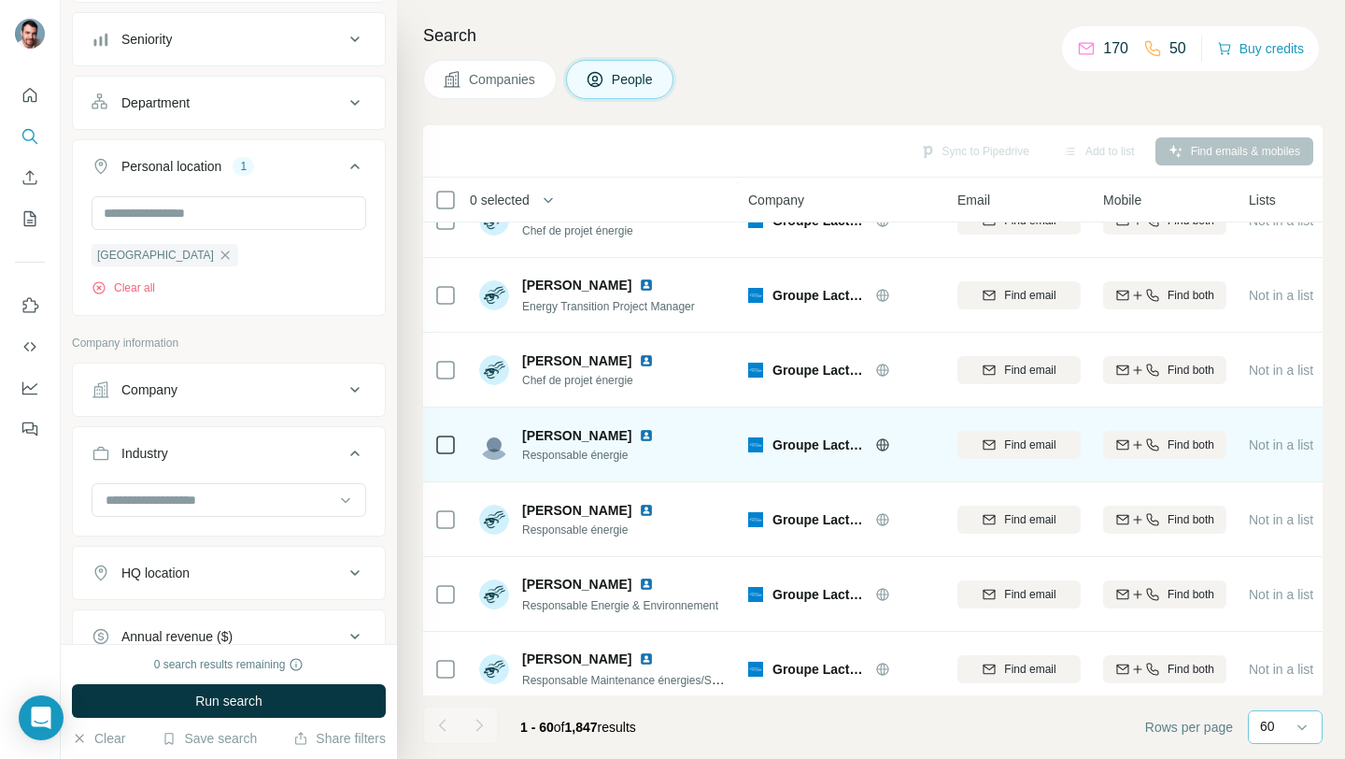
click at [639, 435] on img at bounding box center [646, 435] width 15 height 15
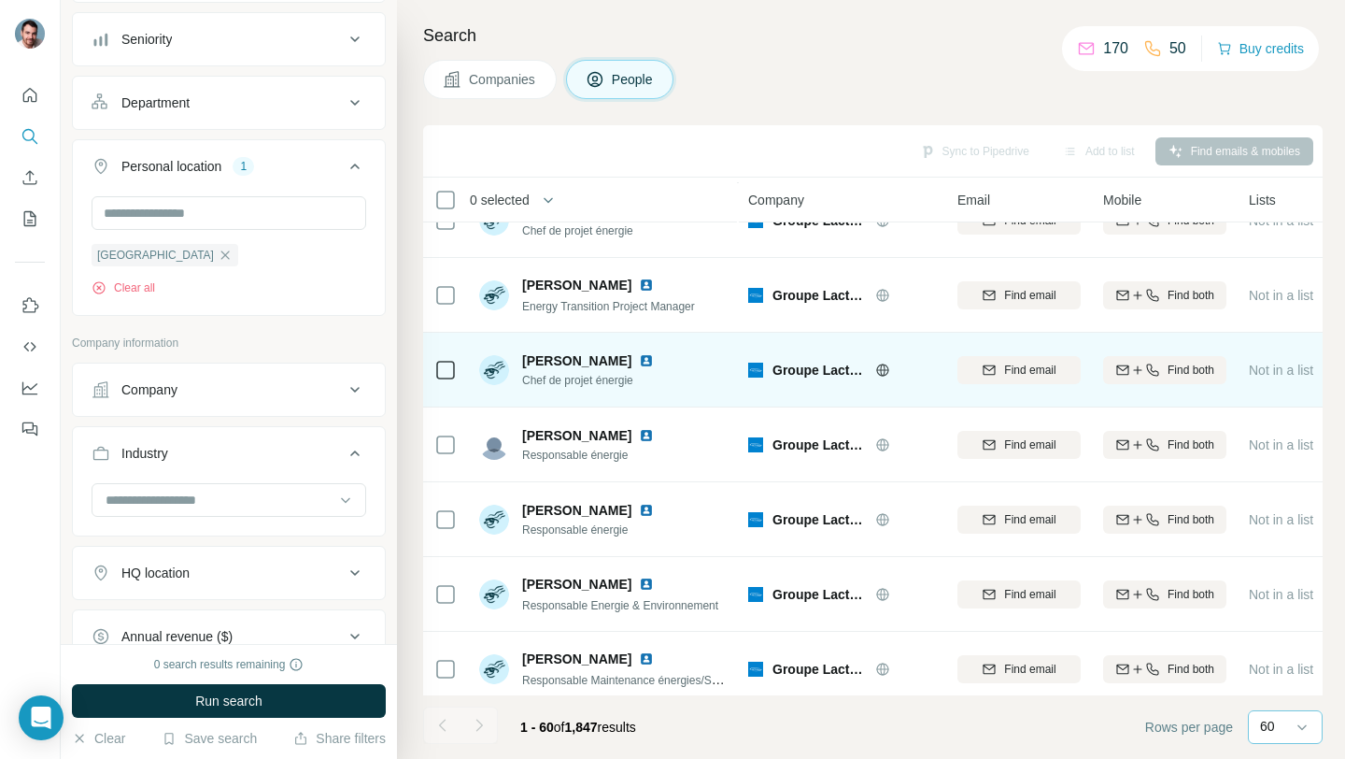
click at [654, 358] on img at bounding box center [646, 360] width 15 height 15
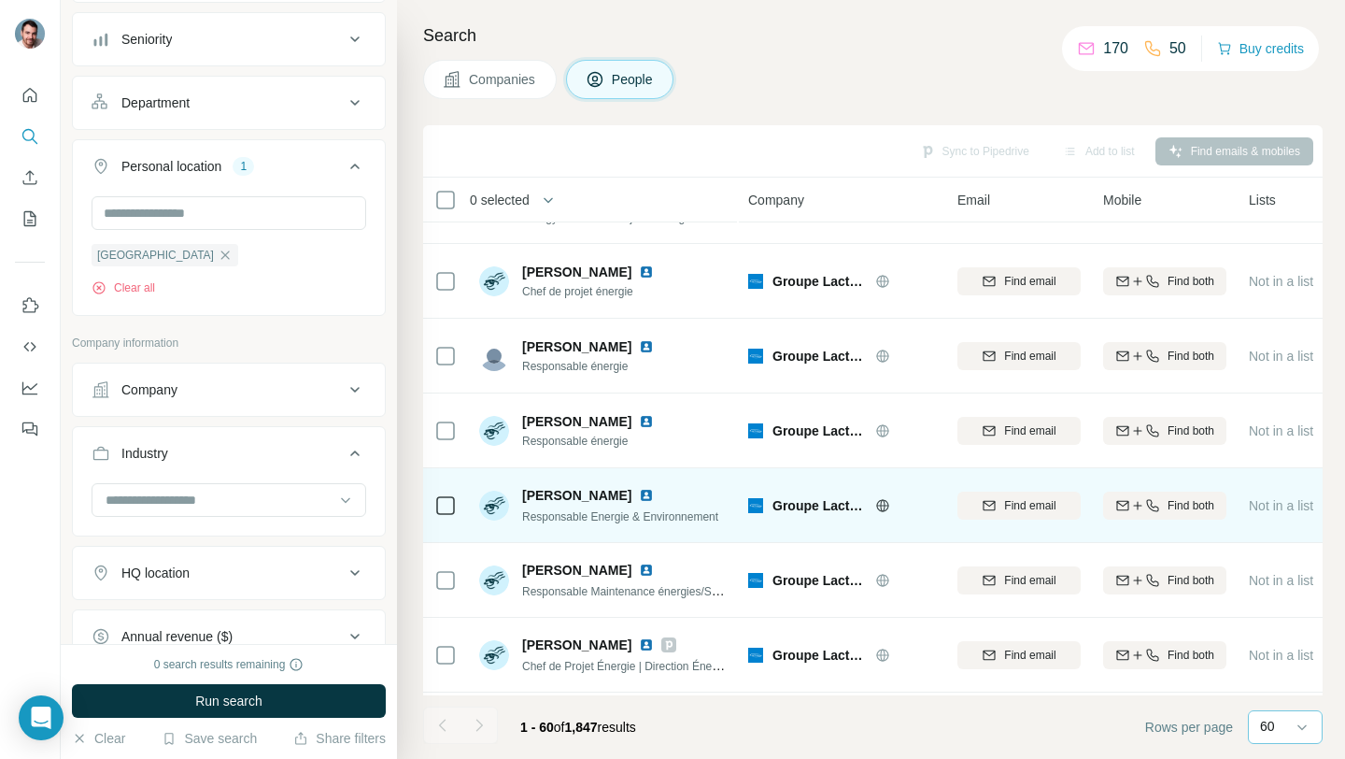
scroll to position [1248, 0]
click at [639, 496] on img at bounding box center [646, 496] width 15 height 15
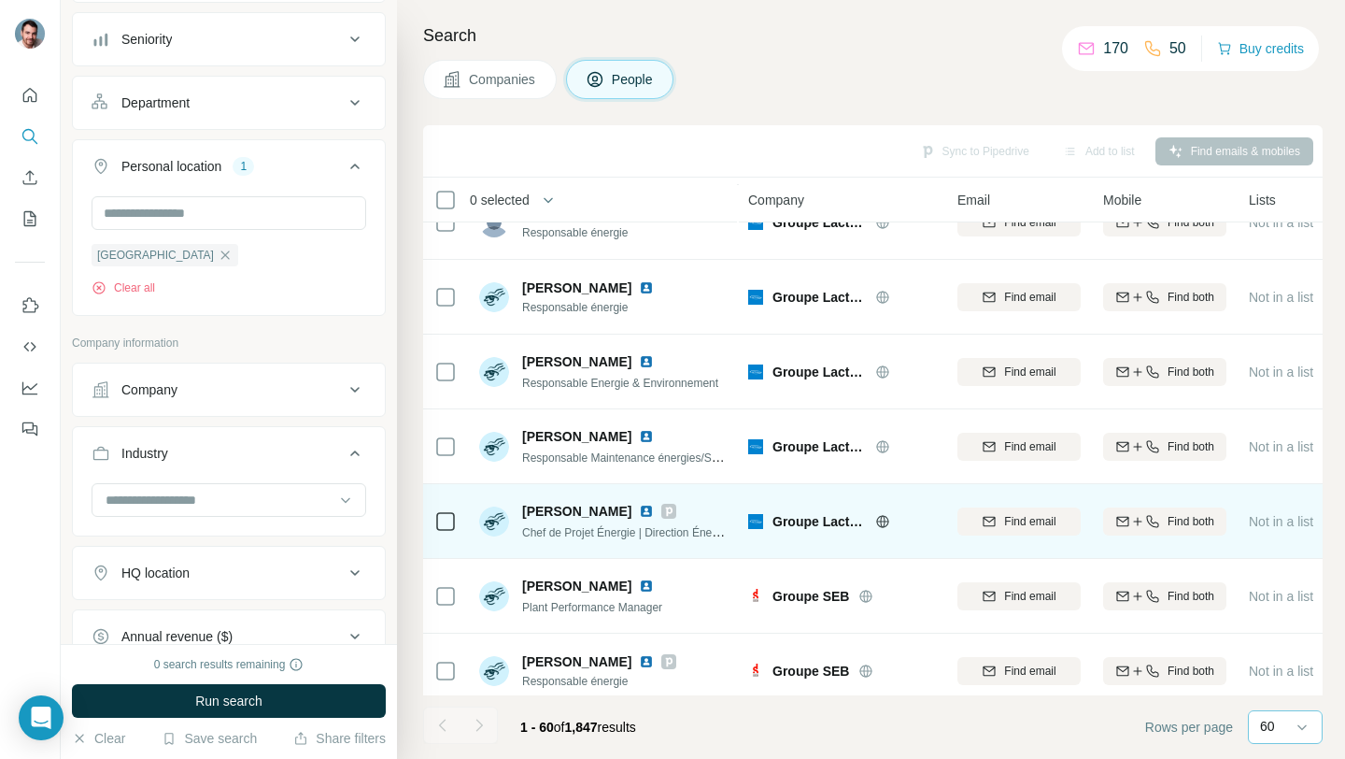
scroll to position [1426, 0]
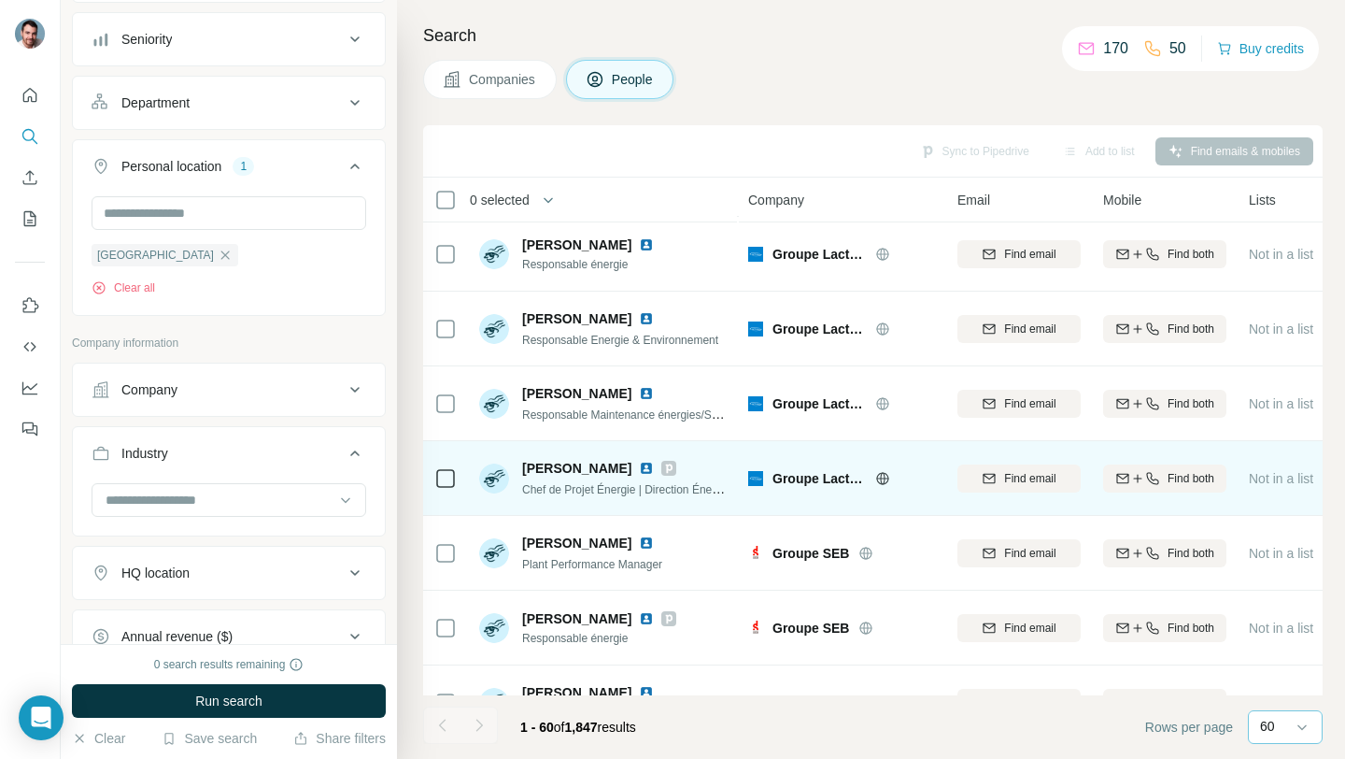
click at [666, 472] on icon at bounding box center [669, 467] width 7 height 9
click at [640, 469] on img at bounding box center [646, 468] width 15 height 15
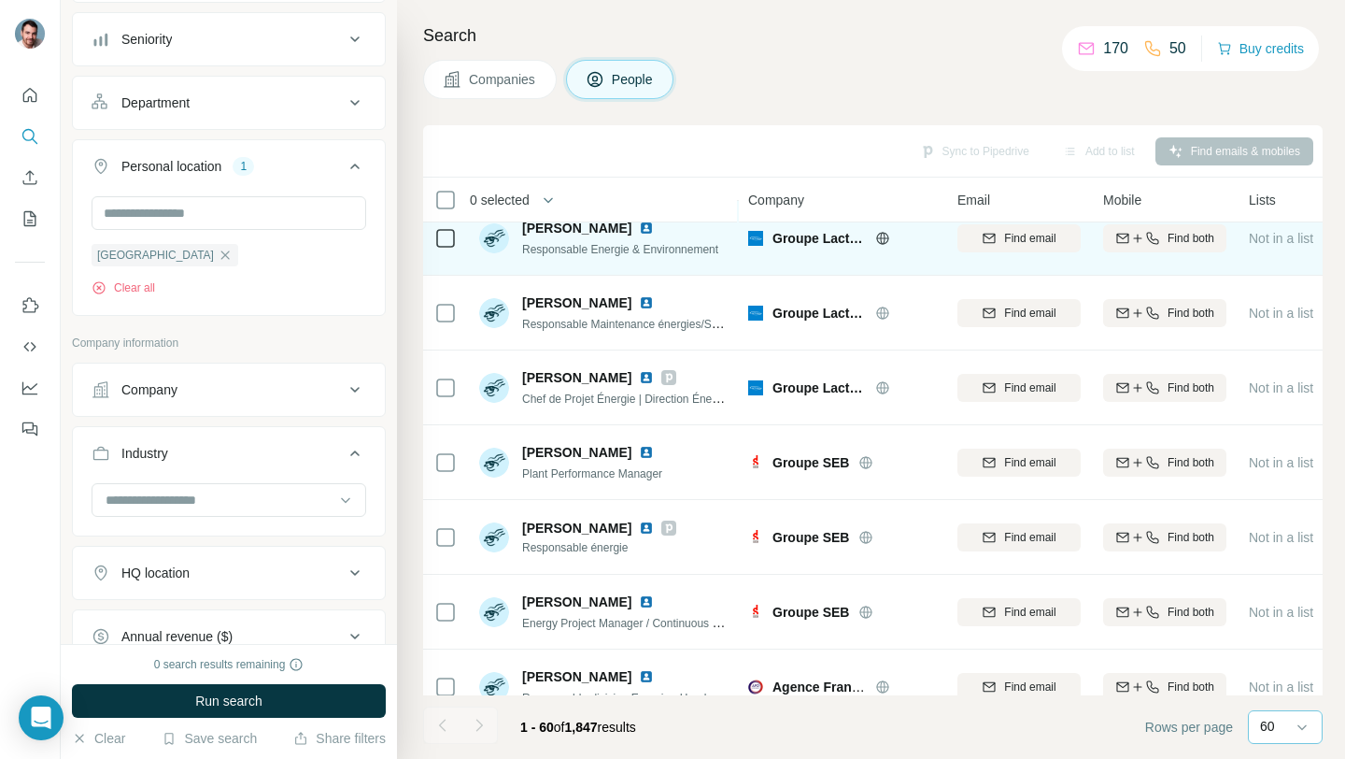
scroll to position [1580, 0]
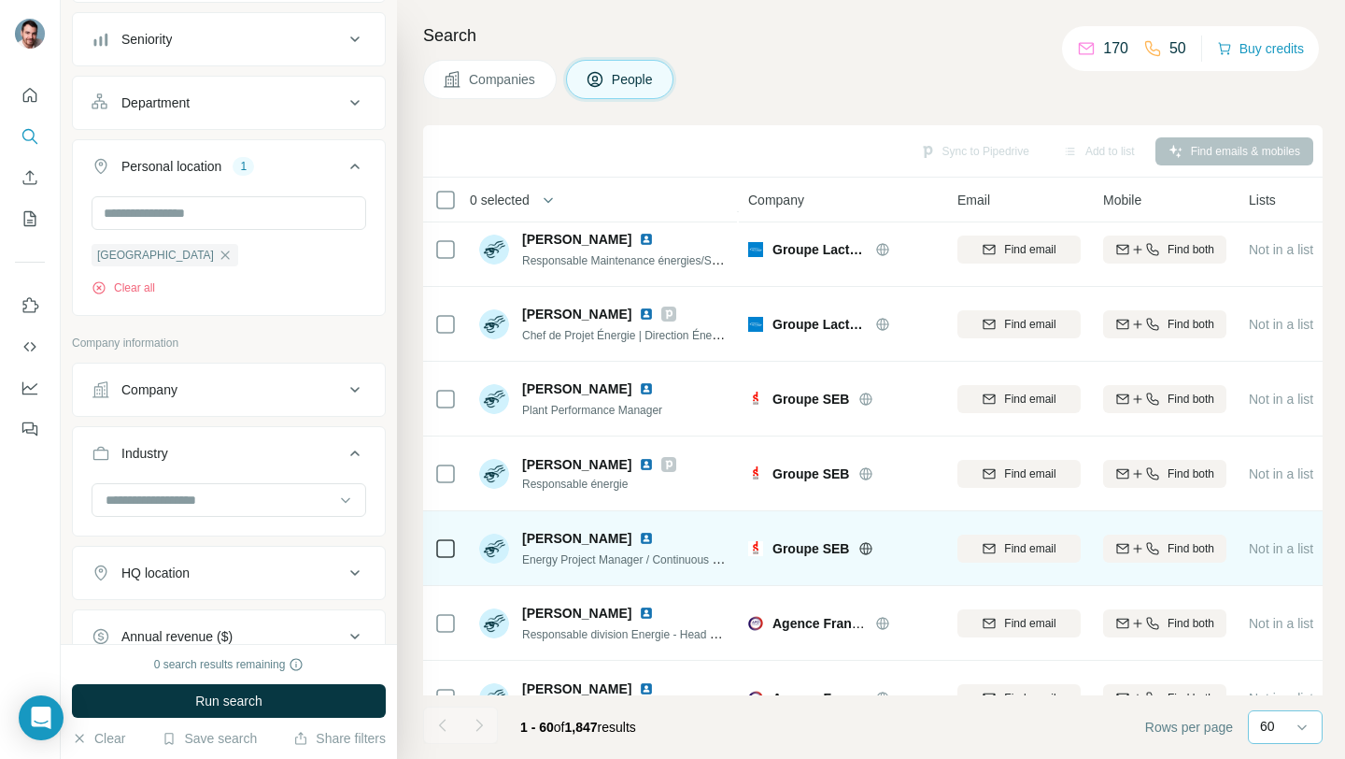
click at [639, 531] on img at bounding box center [646, 538] width 15 height 15
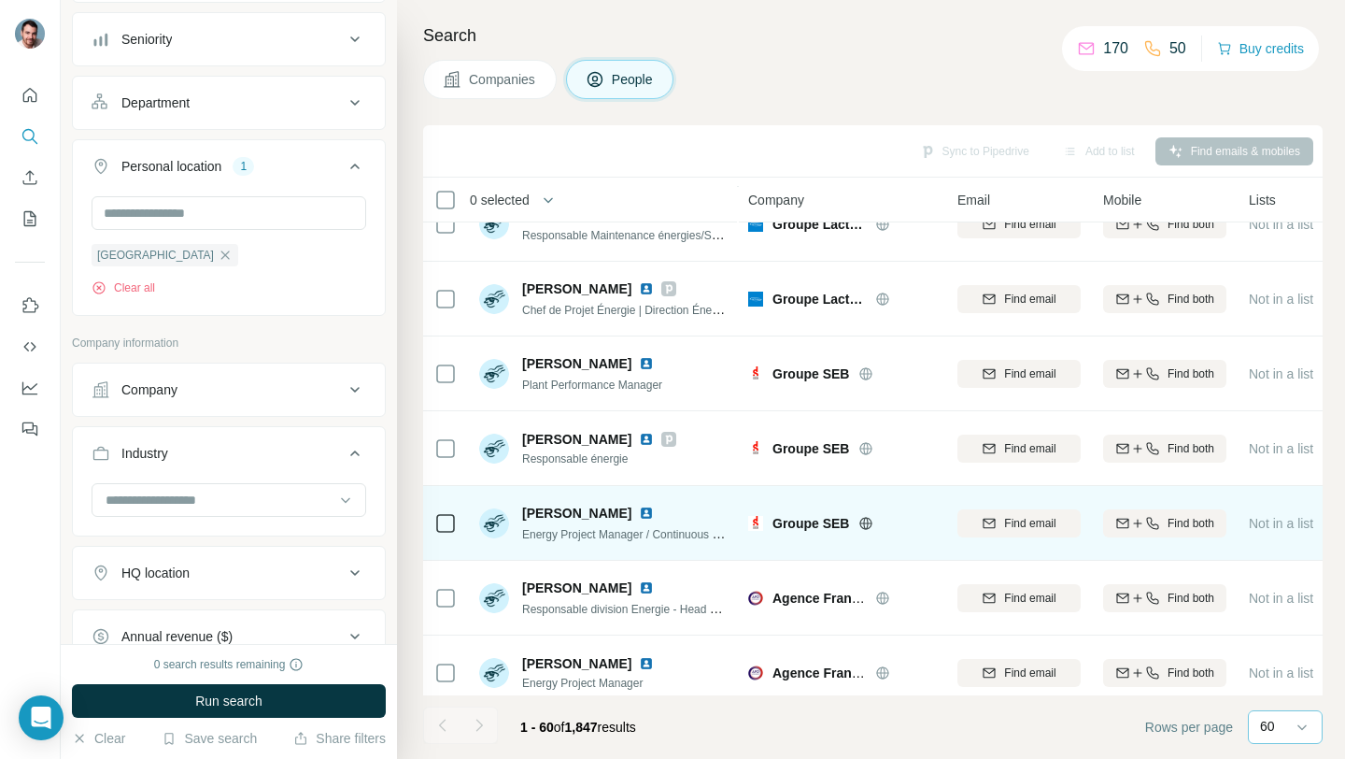
scroll to position [1571, 0]
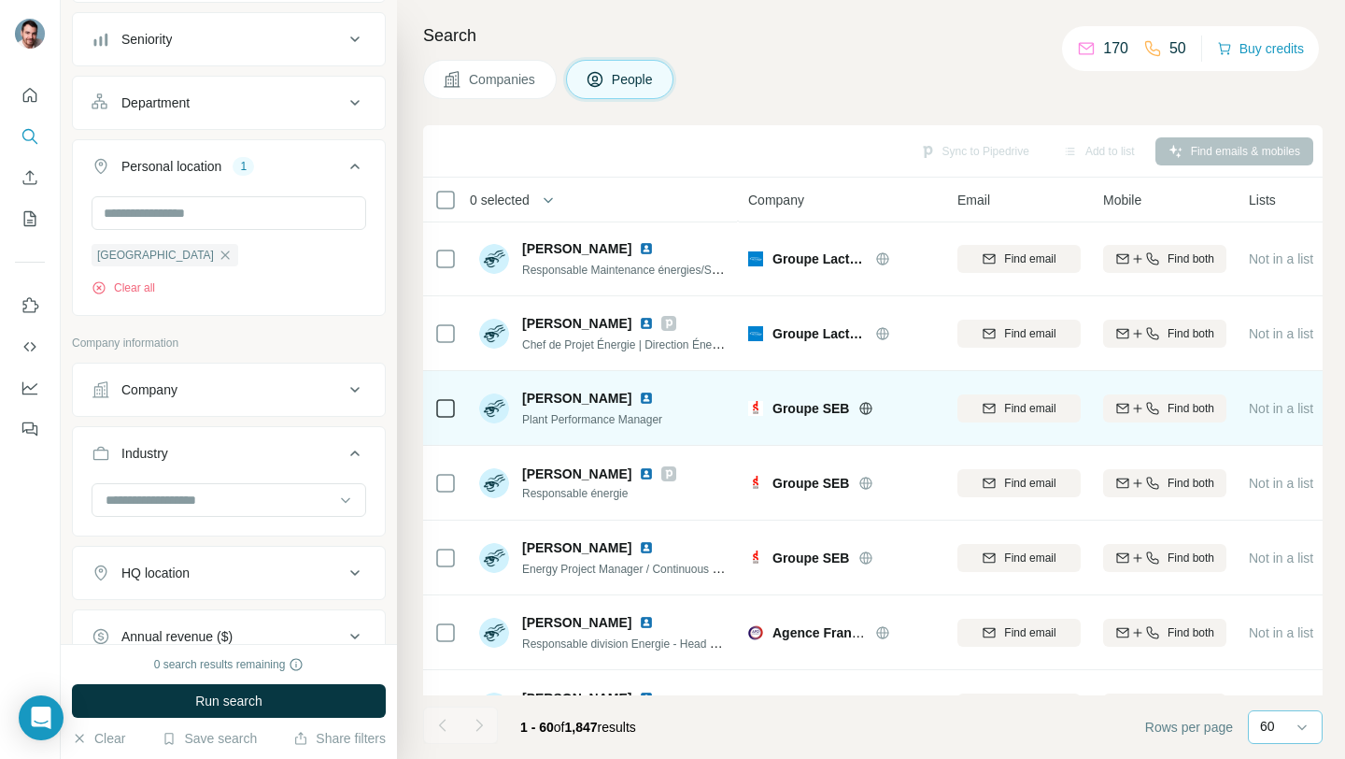
click at [654, 395] on img at bounding box center [646, 398] width 15 height 15
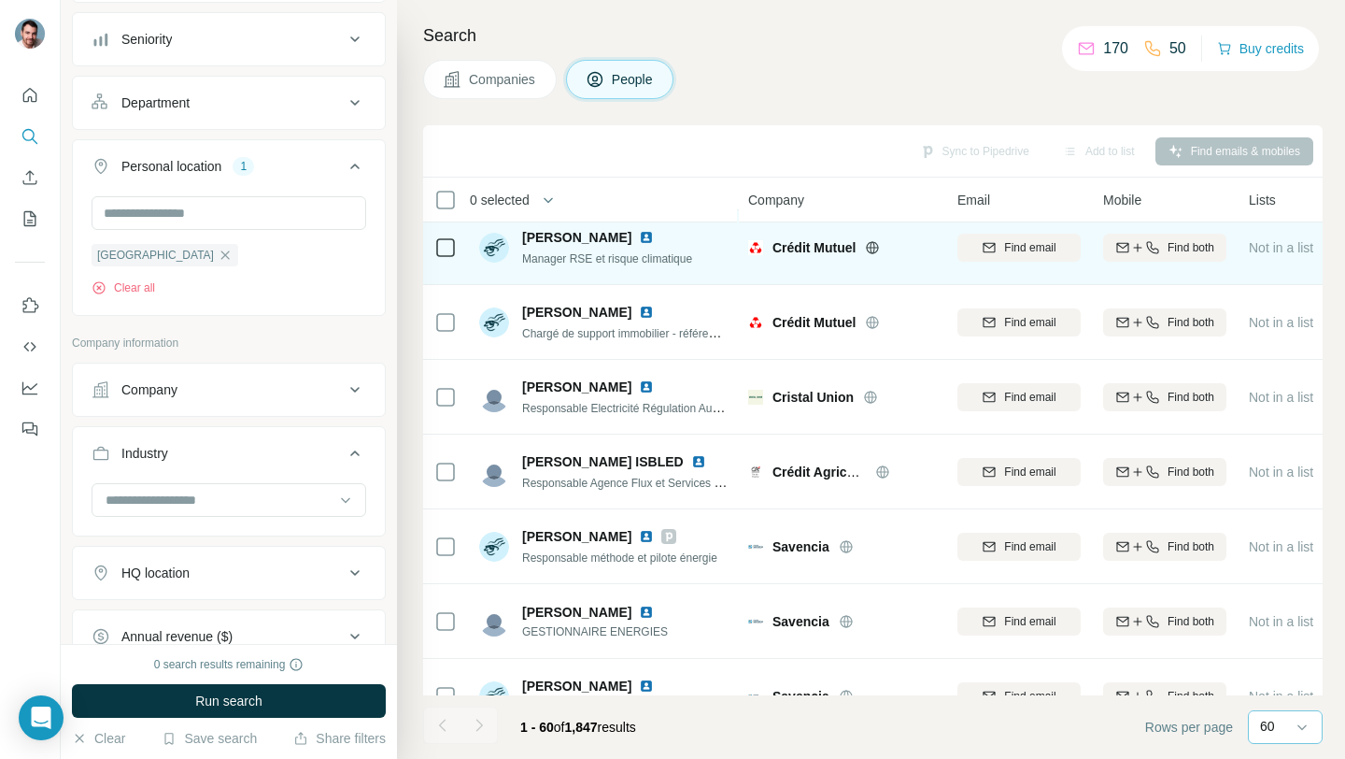
scroll to position [161, 0]
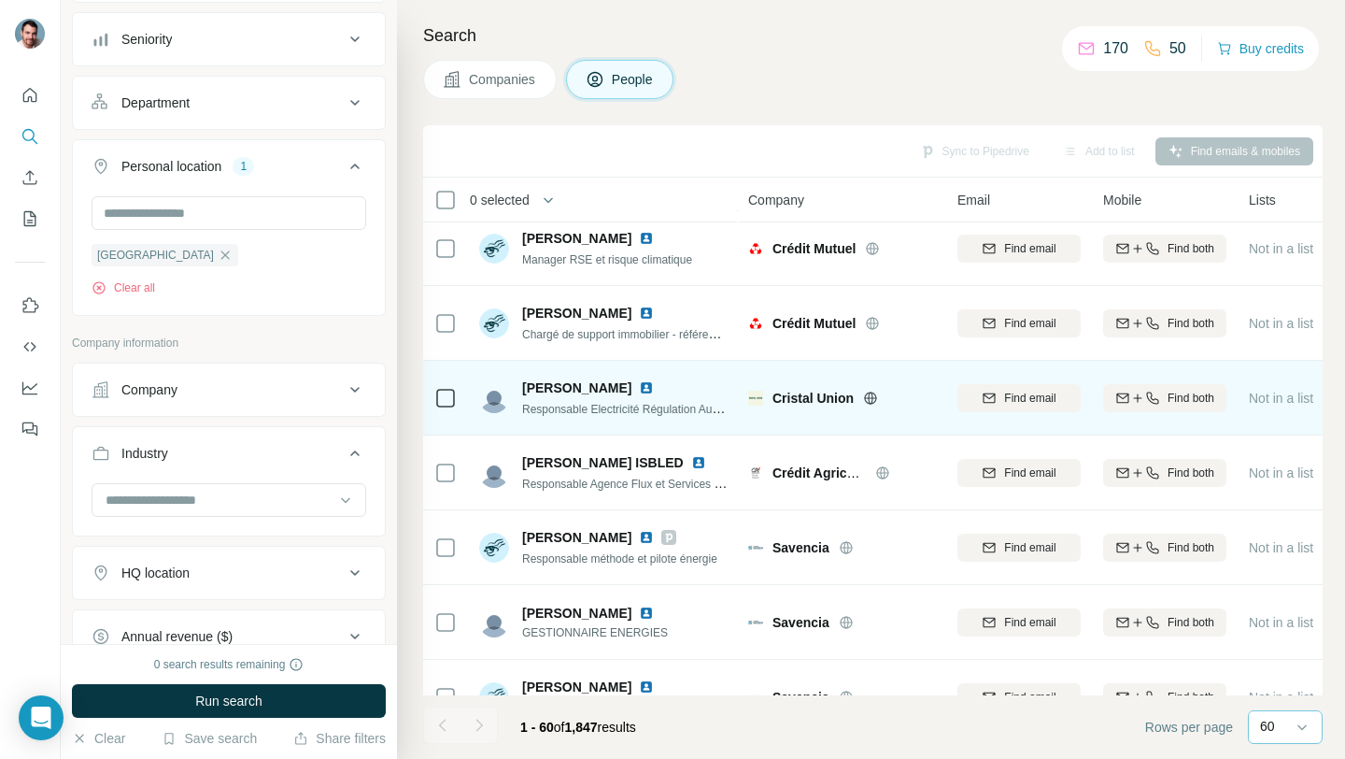
click at [639, 384] on img at bounding box center [646, 387] width 15 height 15
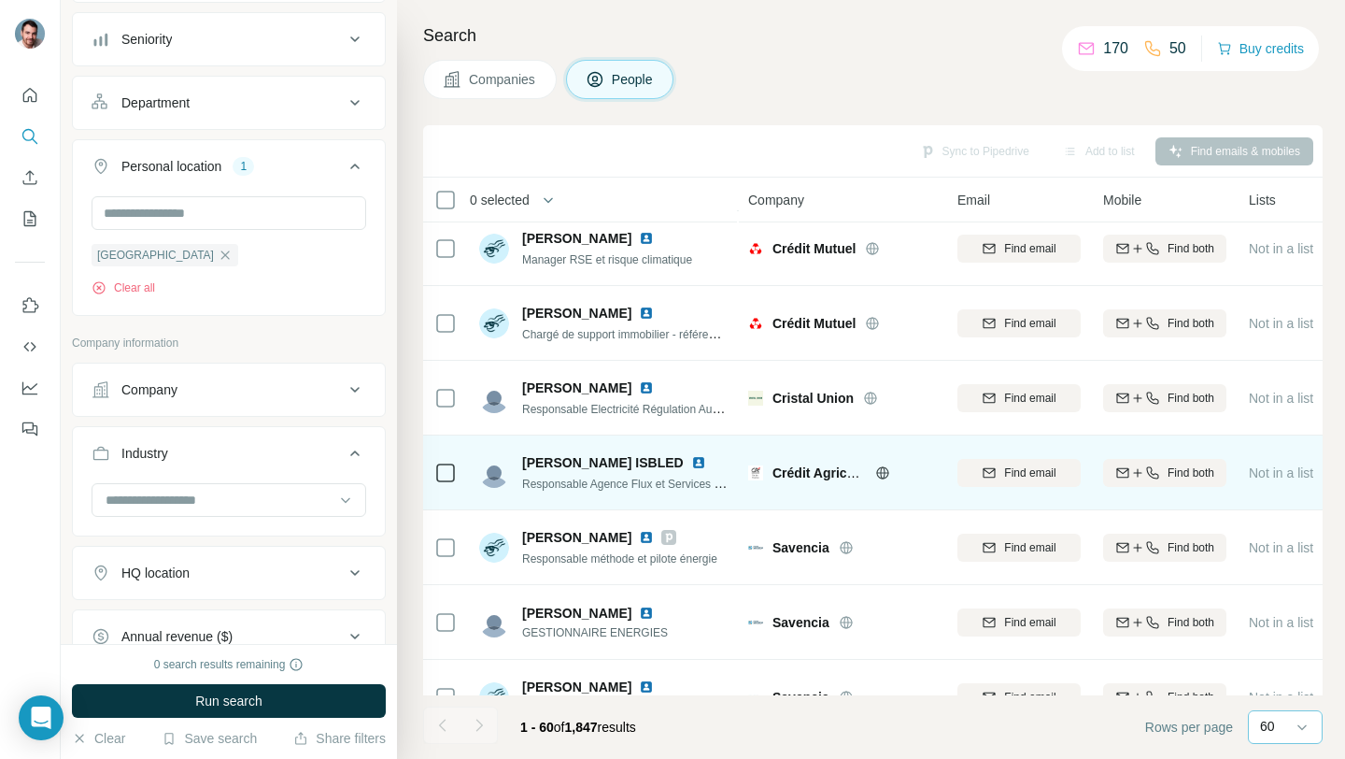
scroll to position [0, 0]
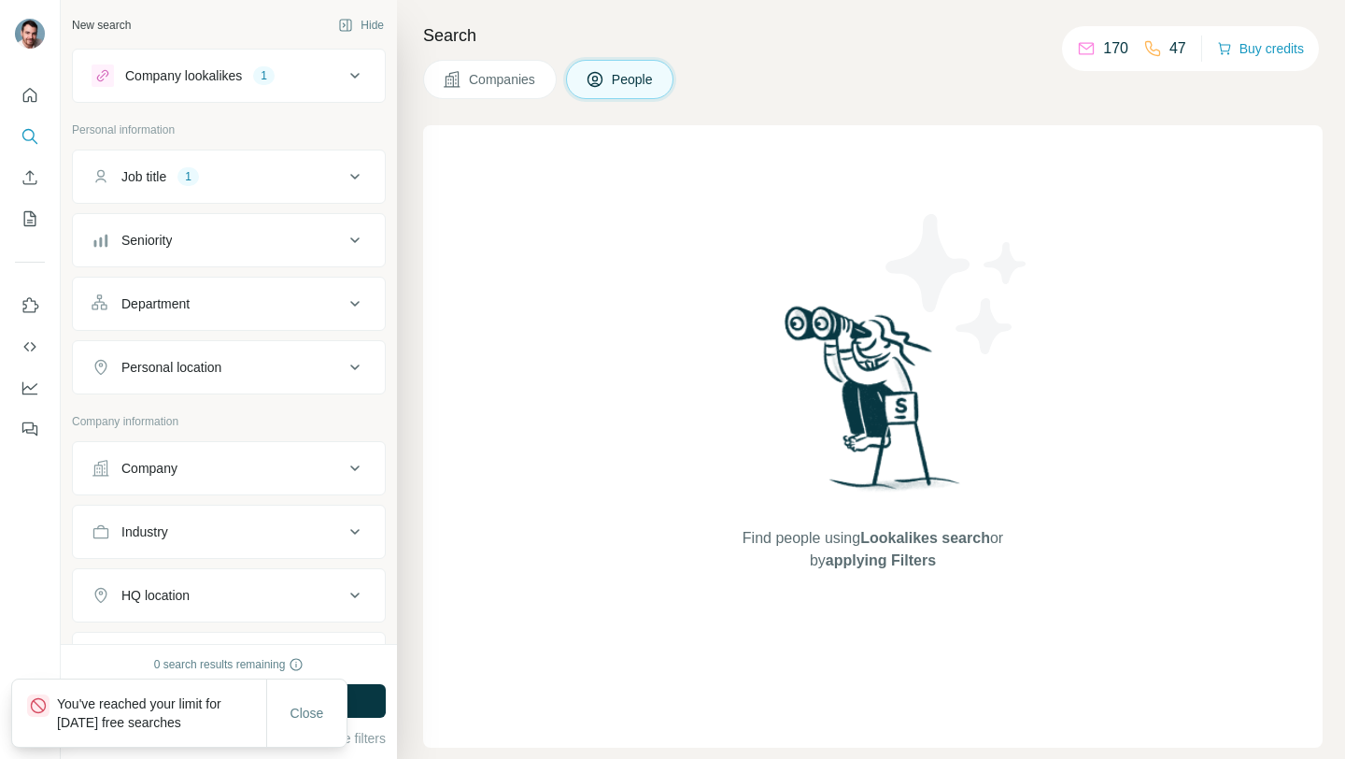
click at [207, 366] on div "Personal location" at bounding box center [171, 367] width 100 height 19
click at [189, 409] on input "text" at bounding box center [229, 414] width 275 height 34
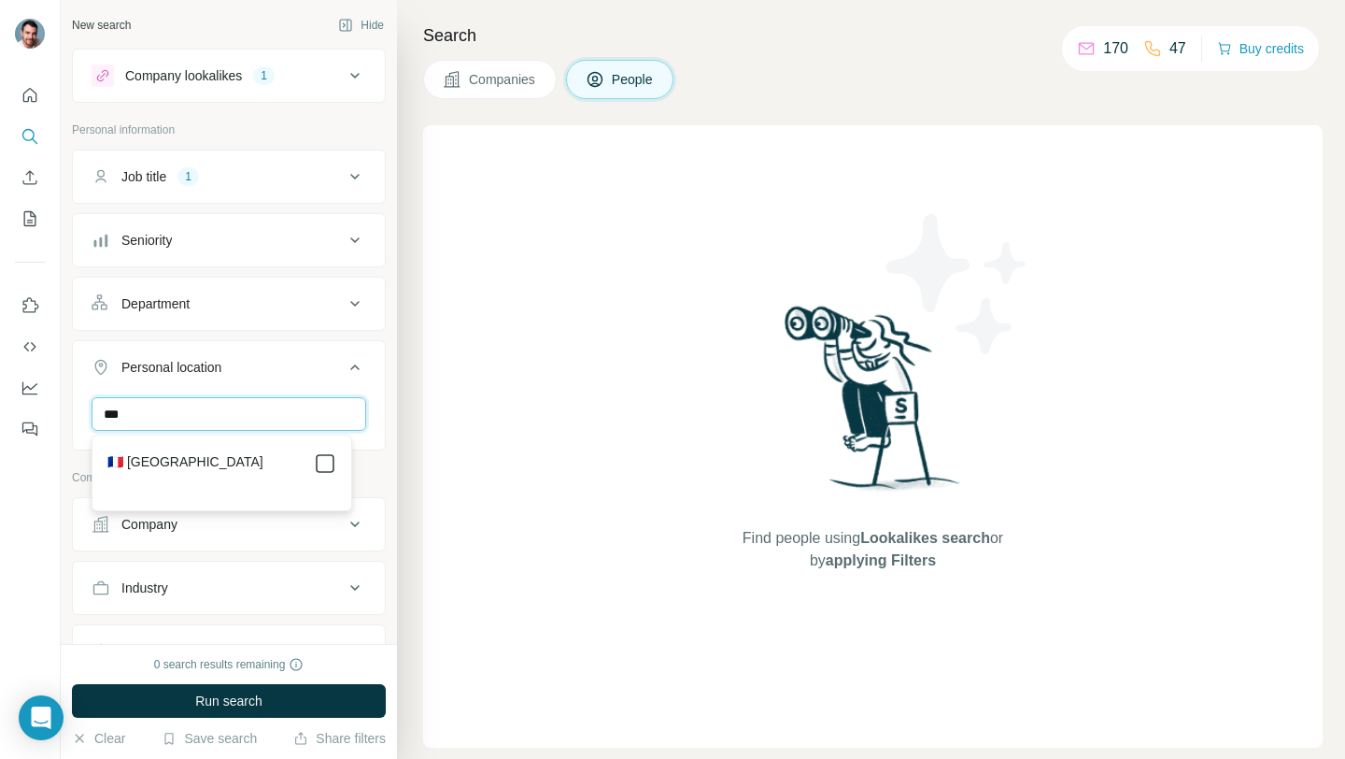
type input "***"
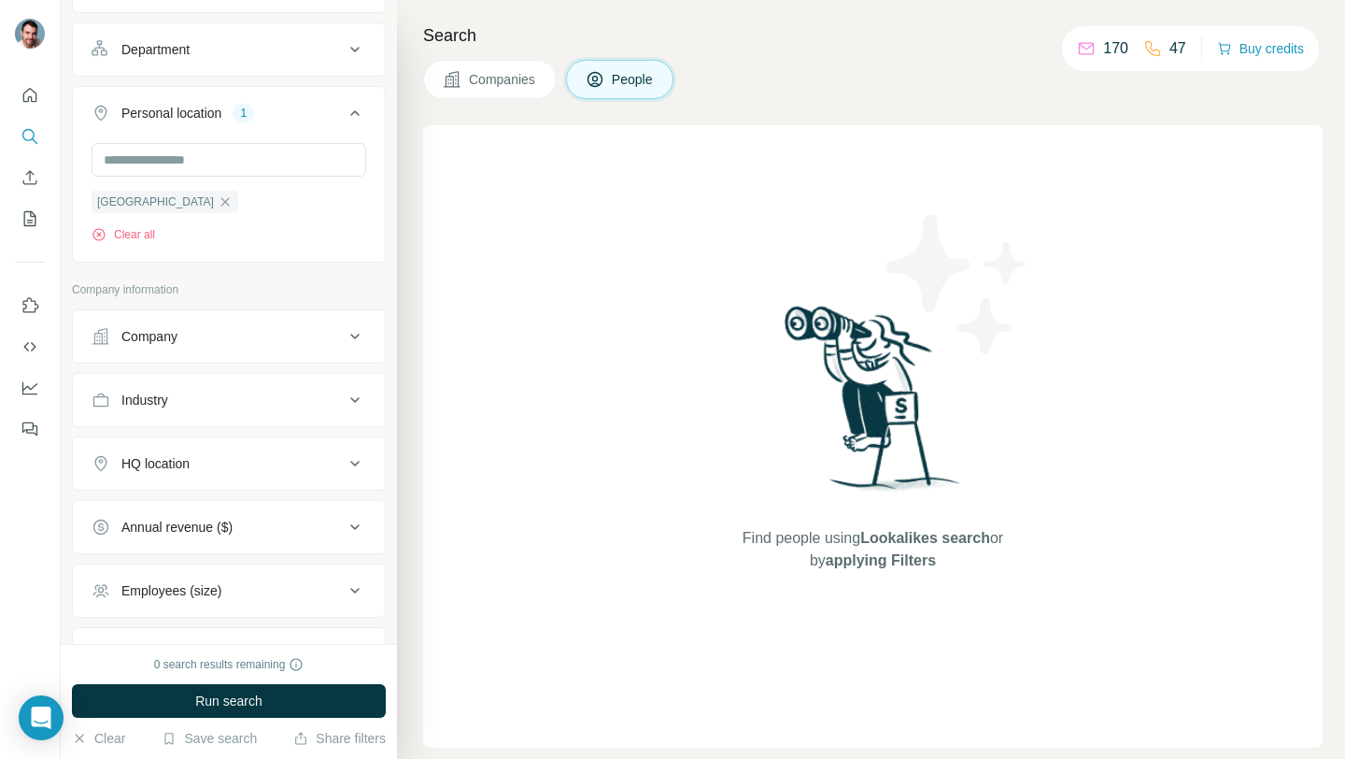
scroll to position [227, 0]
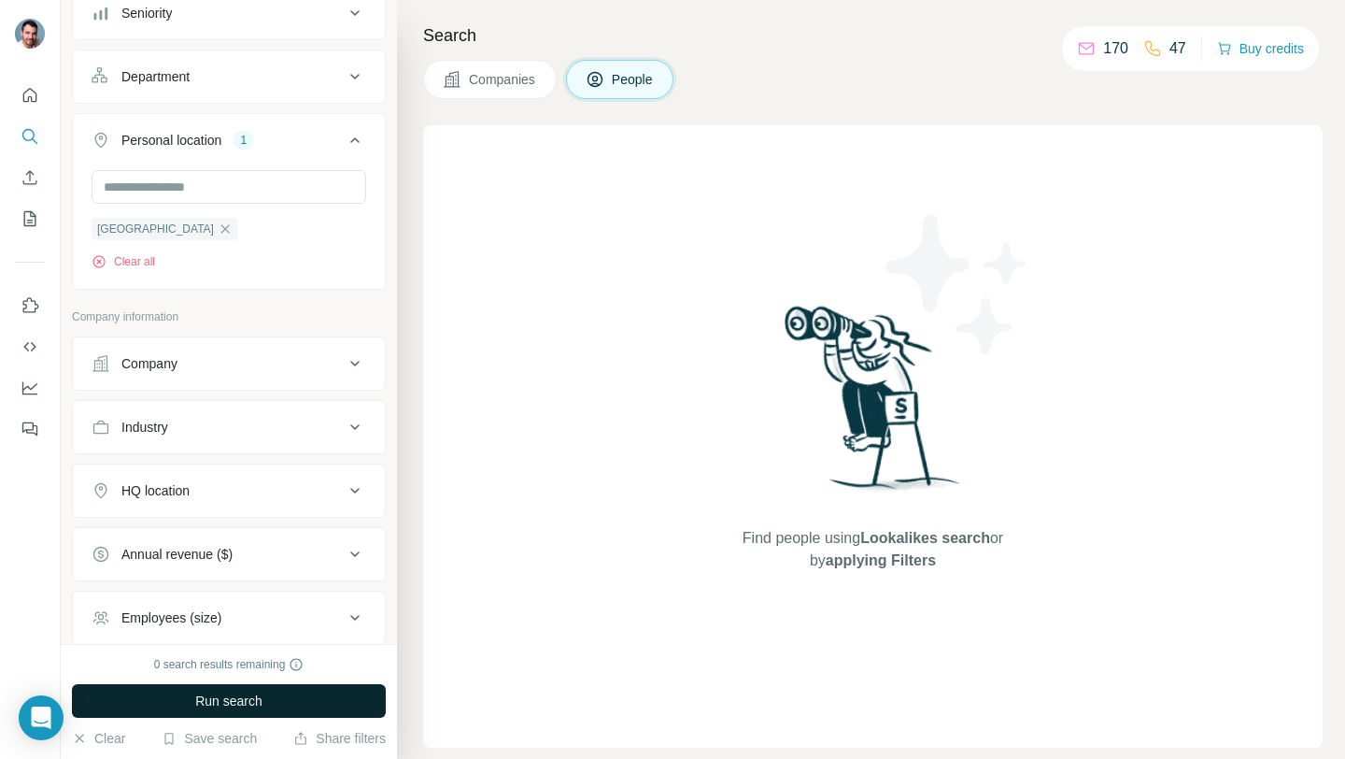
click at [202, 704] on span "Run search" at bounding box center [228, 700] width 67 height 19
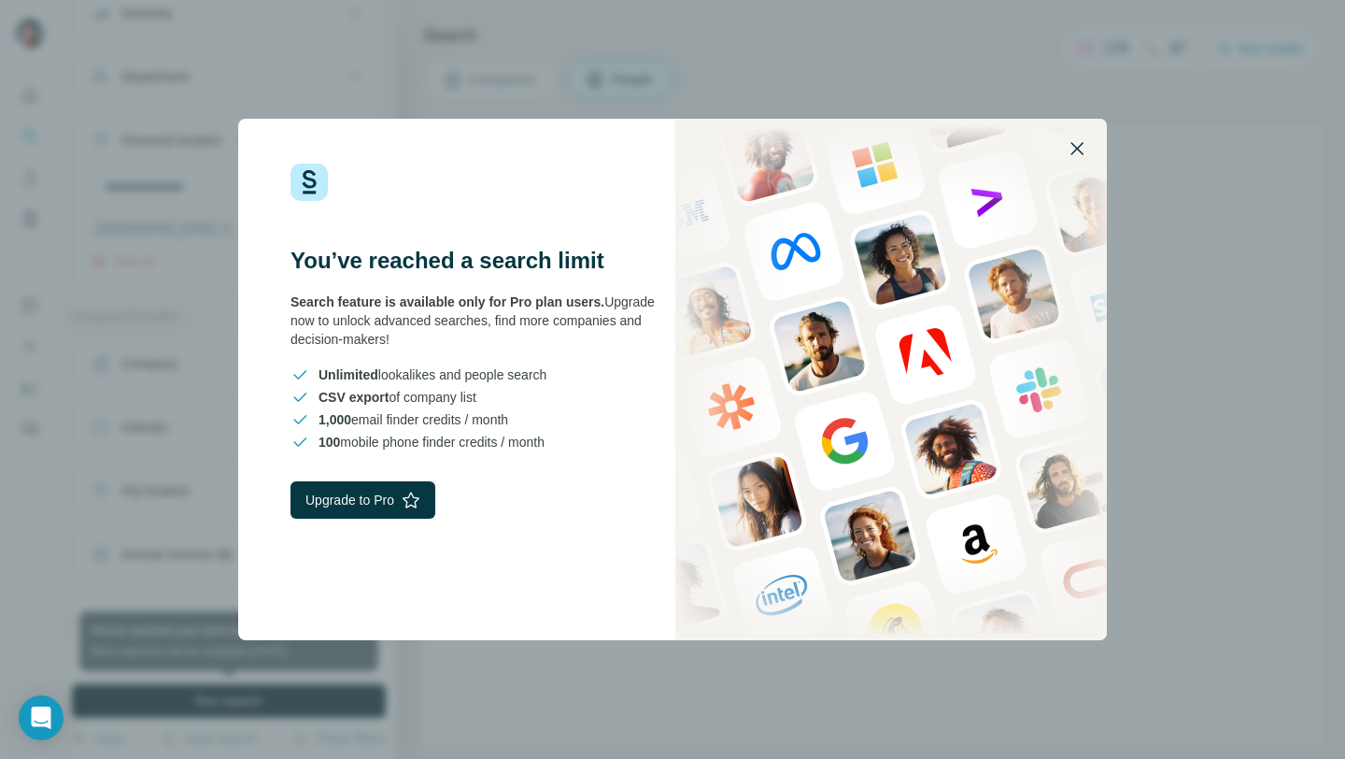
click at [1088, 146] on icon "button" at bounding box center [1077, 148] width 22 height 22
